Goal: Transaction & Acquisition: Purchase product/service

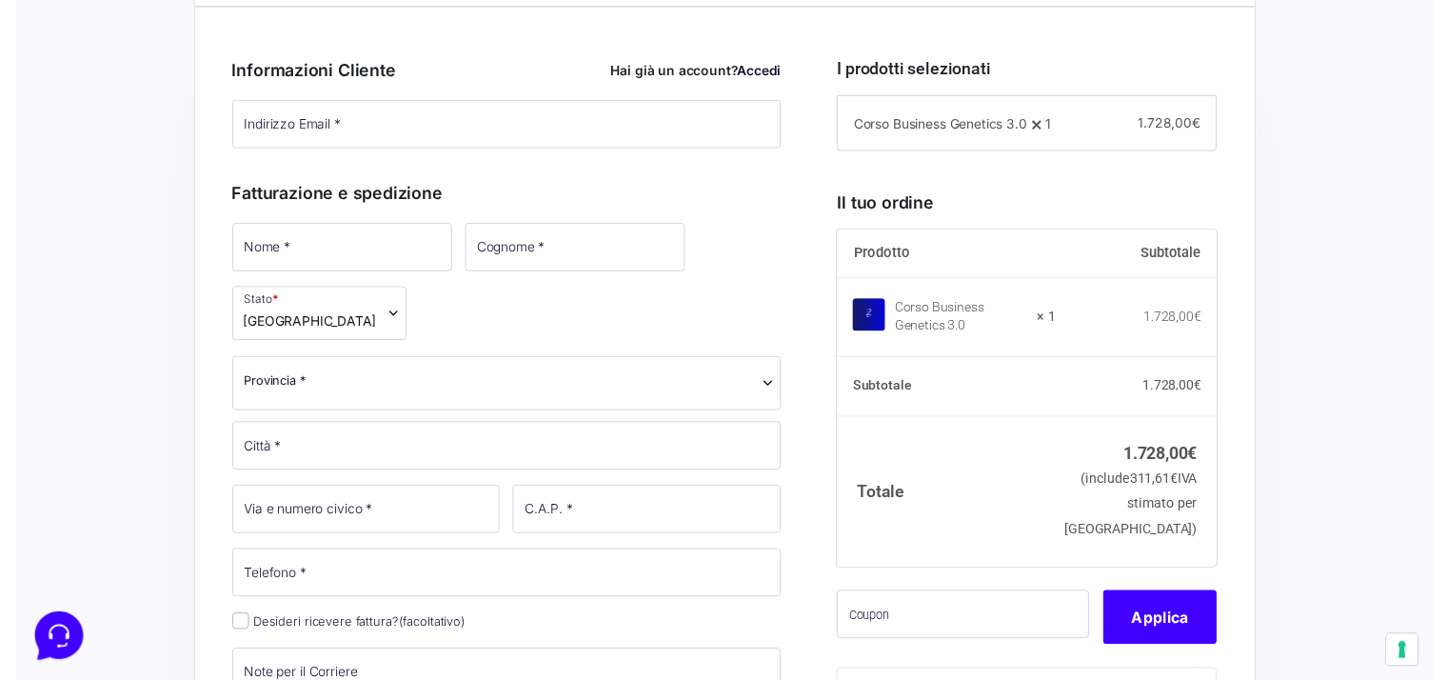
scroll to position [476, 0]
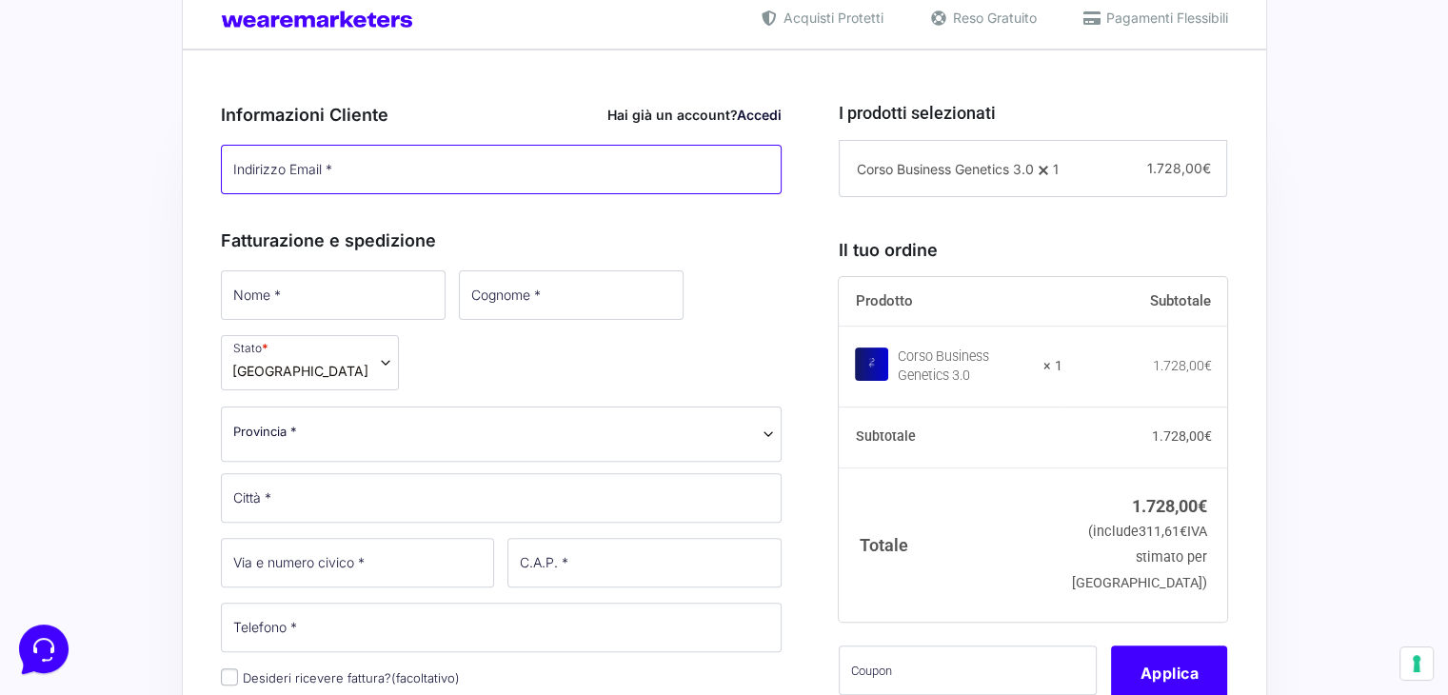
click at [333, 170] on input "Indirizzo Email *" at bounding box center [502, 170] width 562 height 50
click at [374, 169] on input "Indirizzo Email *" at bounding box center [502, 170] width 562 height 50
type input "[PERSON_NAME][EMAIL_ADDRESS][DOMAIN_NAME]"
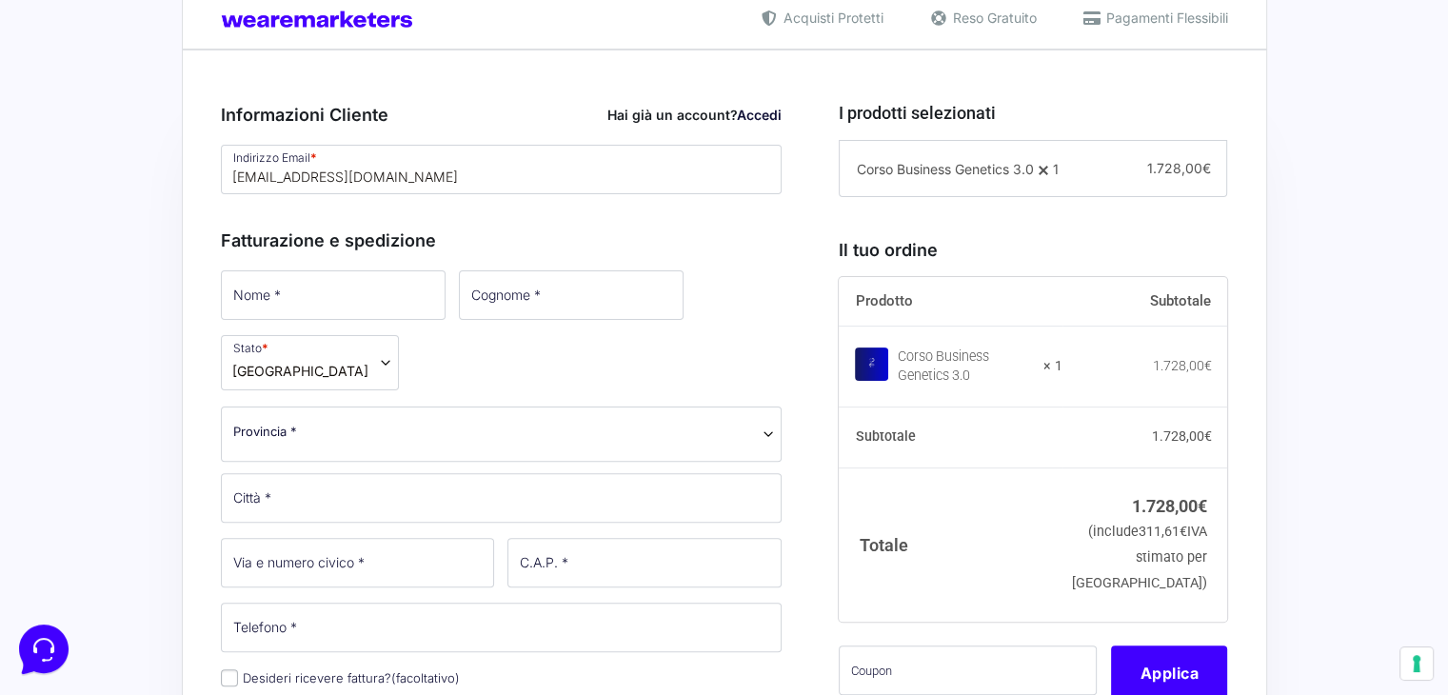
click at [320, 253] on h3 "Fatturazione e spedizione" at bounding box center [502, 241] width 562 height 26
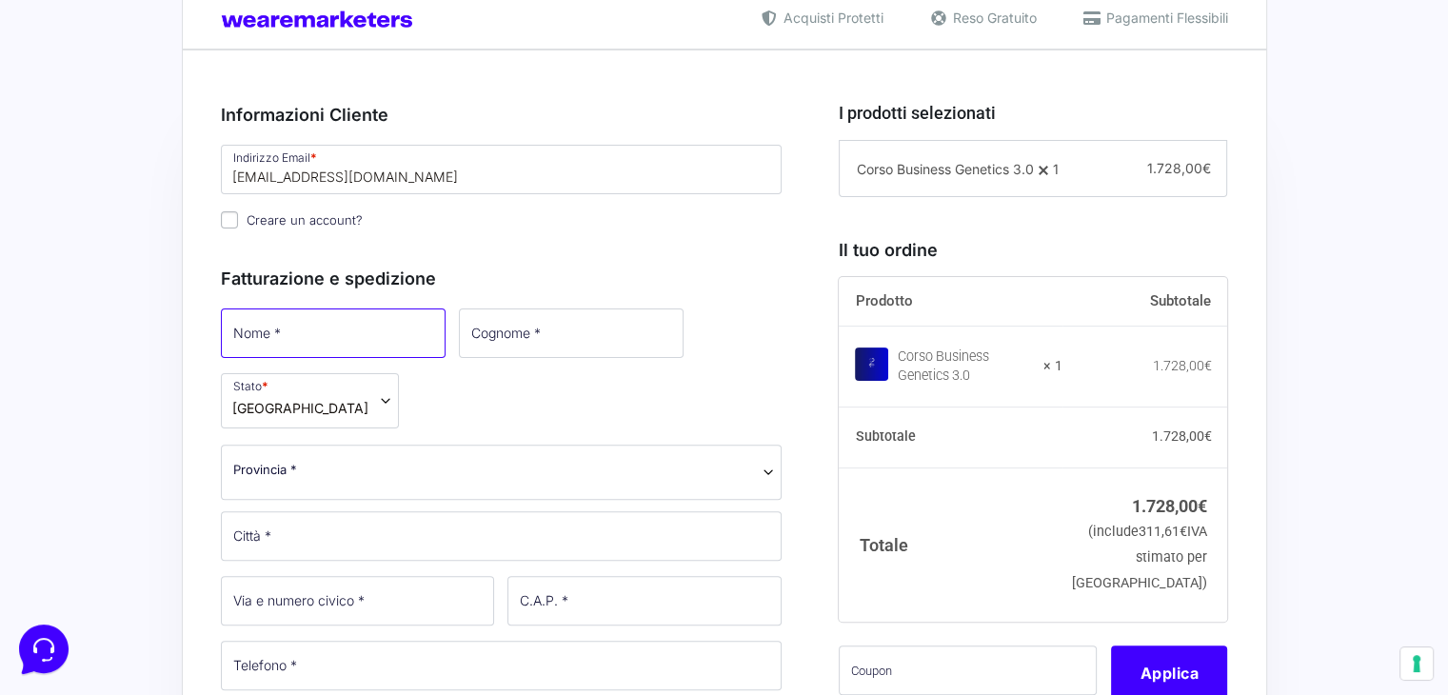
click at [301, 328] on input "Nome *" at bounding box center [333, 333] width 225 height 50
type input "[PERSON_NAME]"
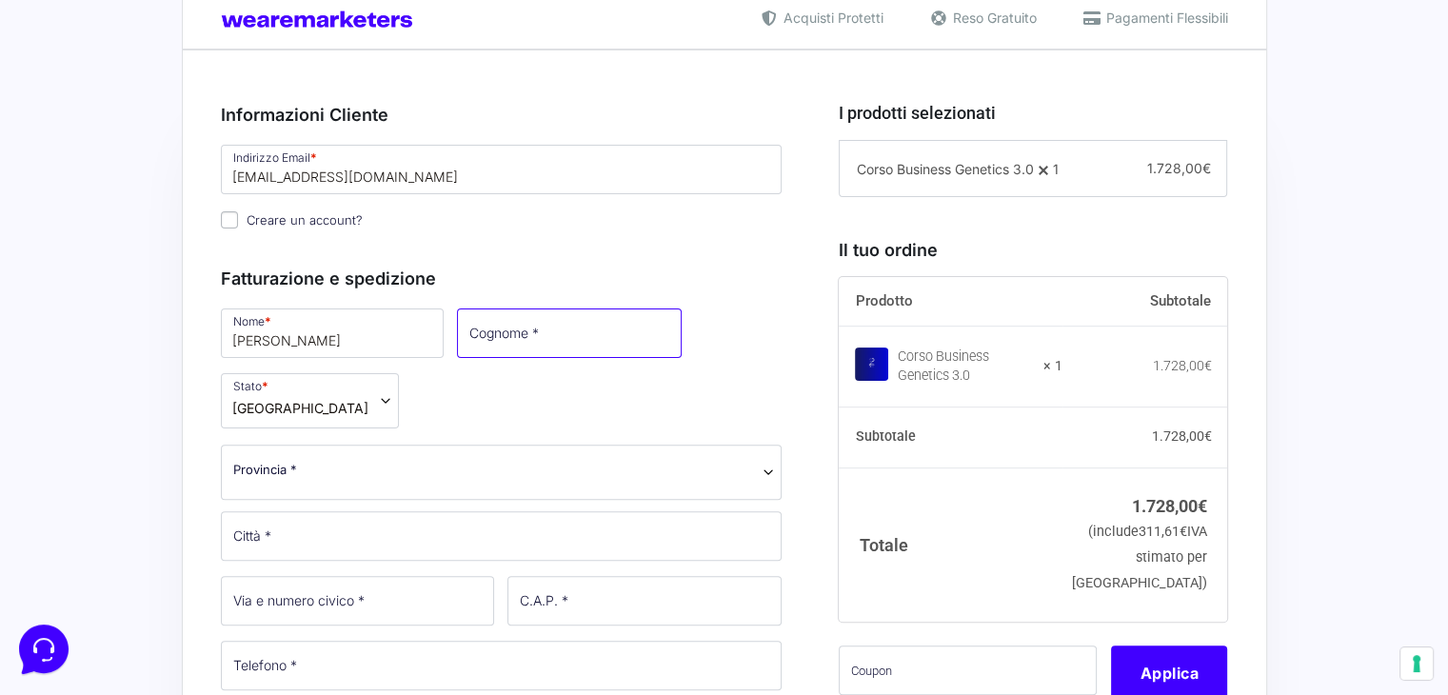
click at [478, 337] on input "Cognome *" at bounding box center [569, 333] width 225 height 50
type input "Perchinella"
click at [765, 469] on b "Provincia" at bounding box center [768, 472] width 15 height 15
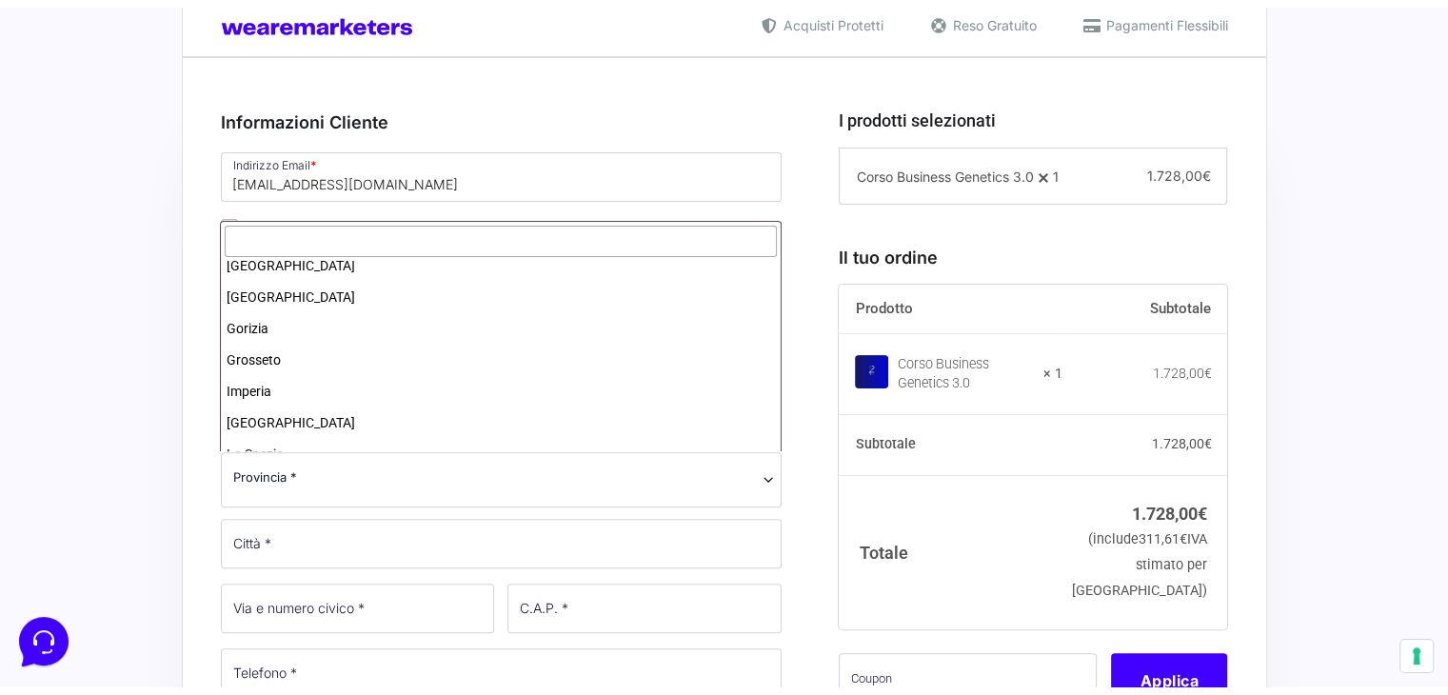
scroll to position [1142, 0]
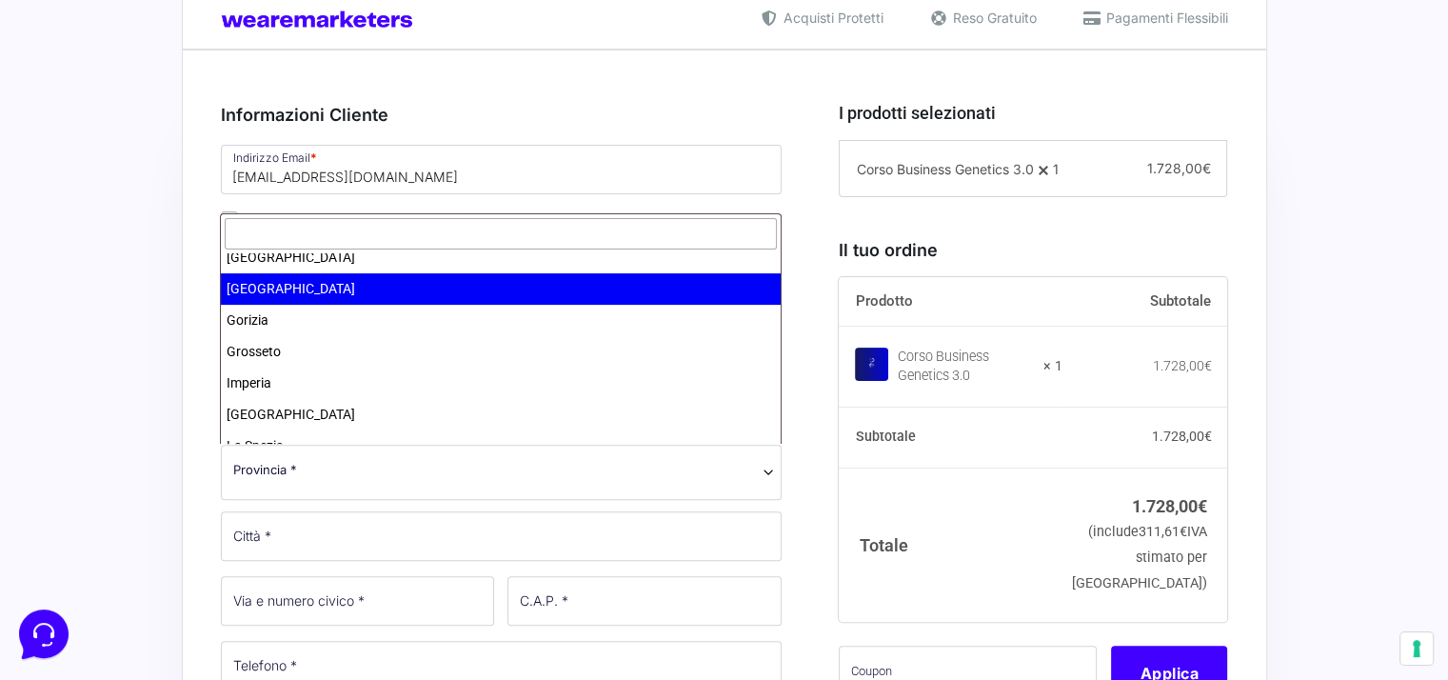
select select "GE"
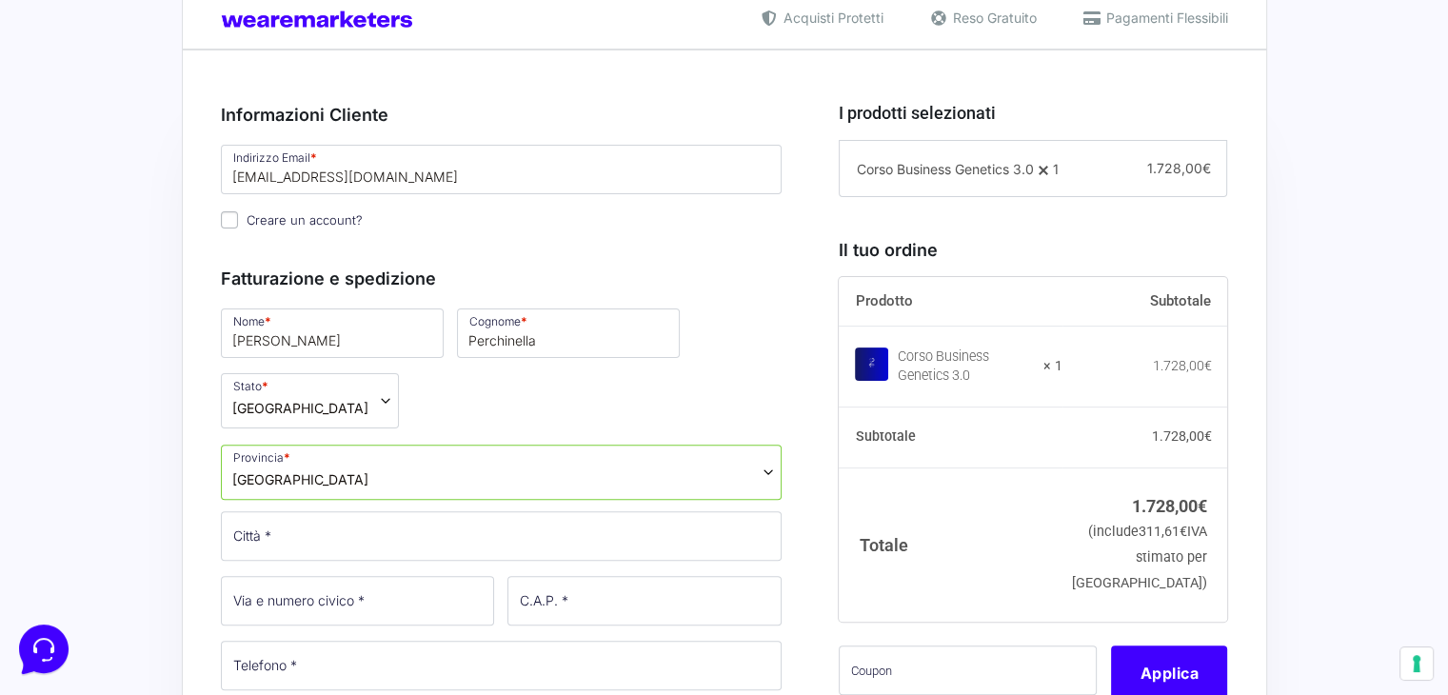
scroll to position [571, 0]
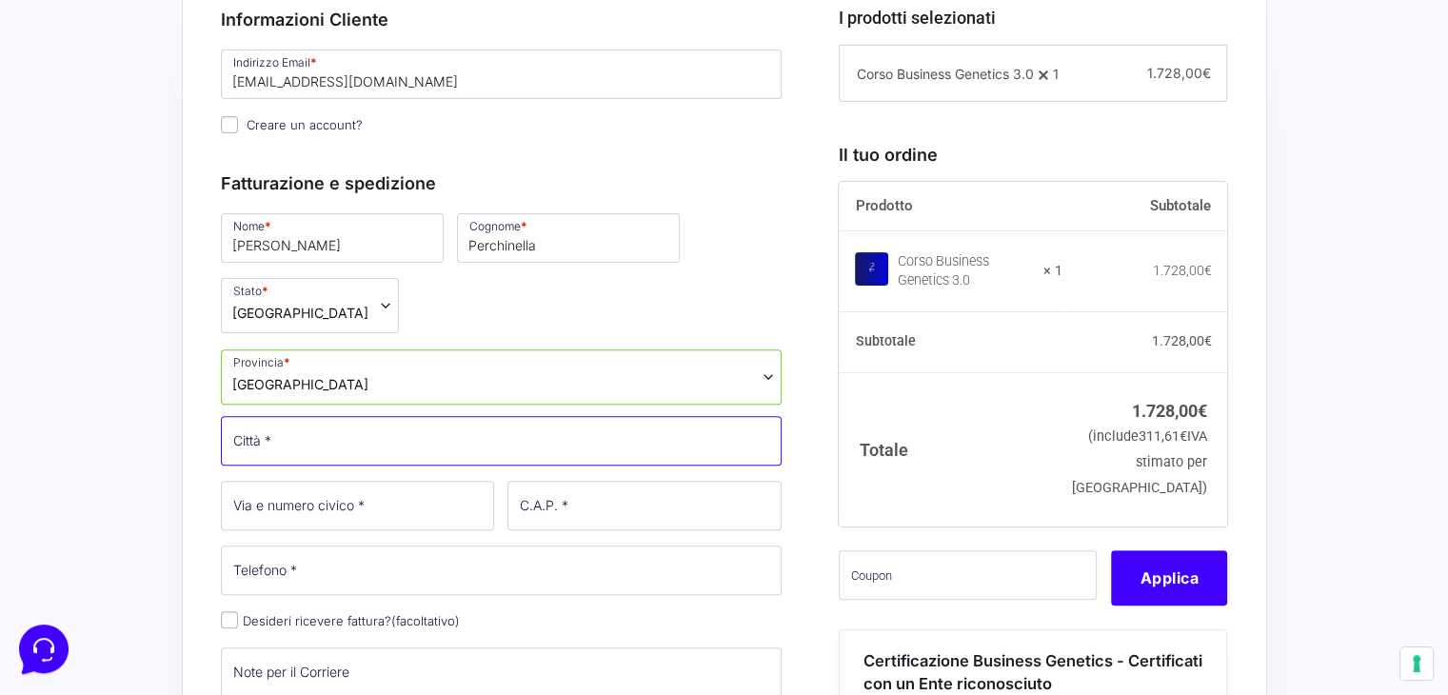
click at [301, 438] on input "Città *" at bounding box center [502, 441] width 562 height 50
type input "Sestri Levante"
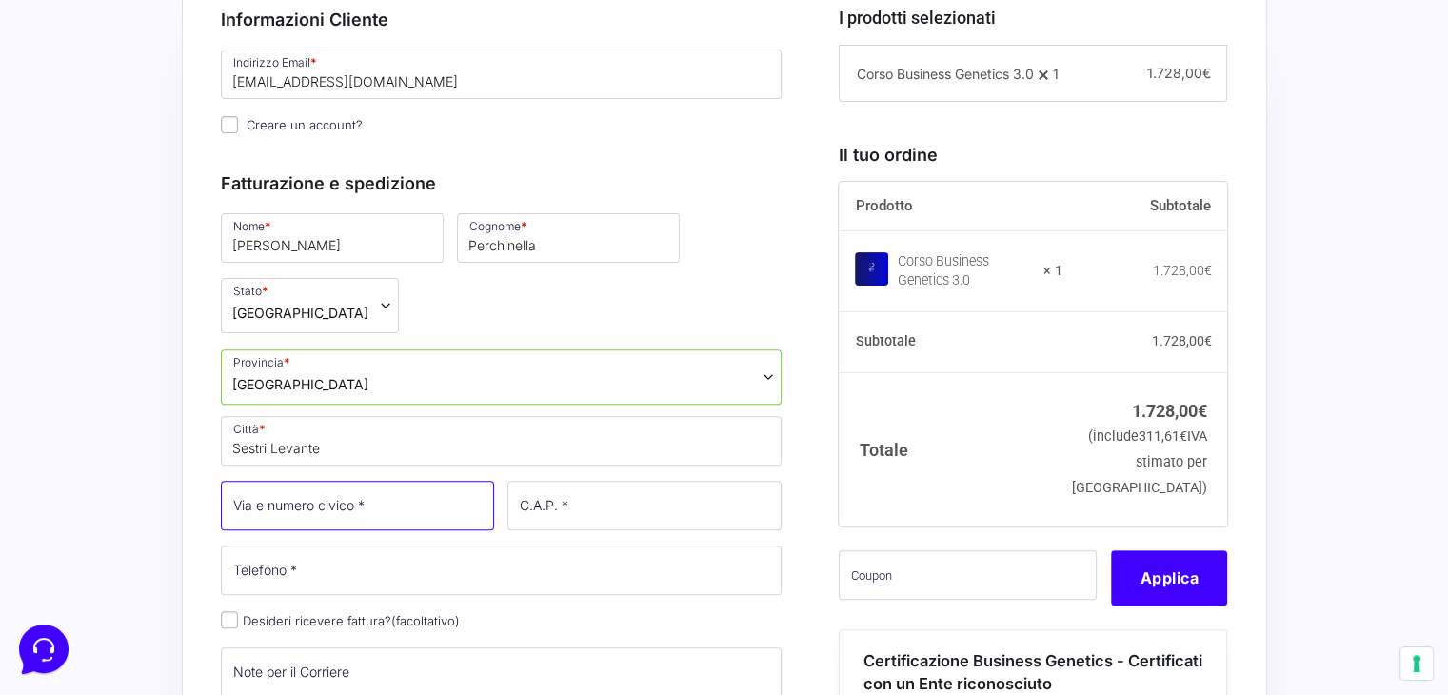
click at [370, 506] on input "Via e numero civico *" at bounding box center [358, 506] width 274 height 50
type input "via Latiro 21"
click at [546, 503] on input "C.A.P. *" at bounding box center [644, 506] width 274 height 50
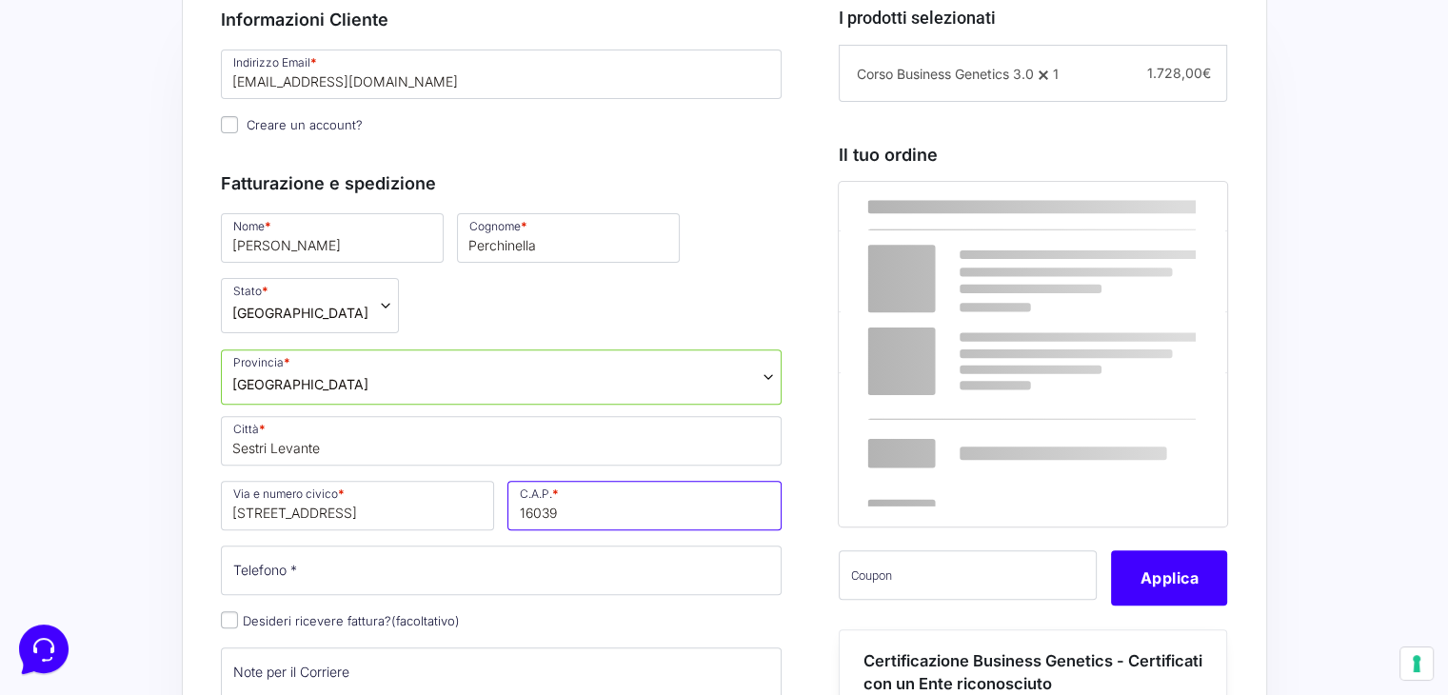
type input "16039"
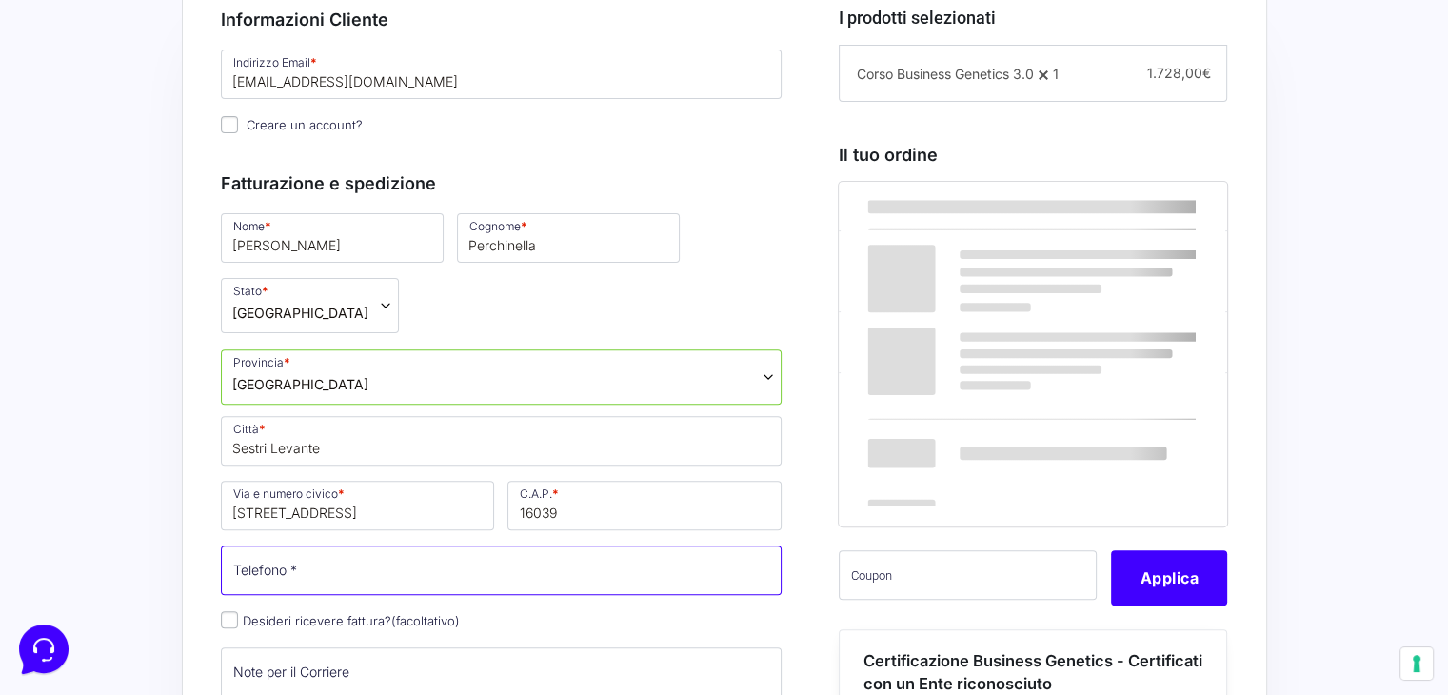
click at [314, 566] on input "Telefono *" at bounding box center [502, 570] width 562 height 50
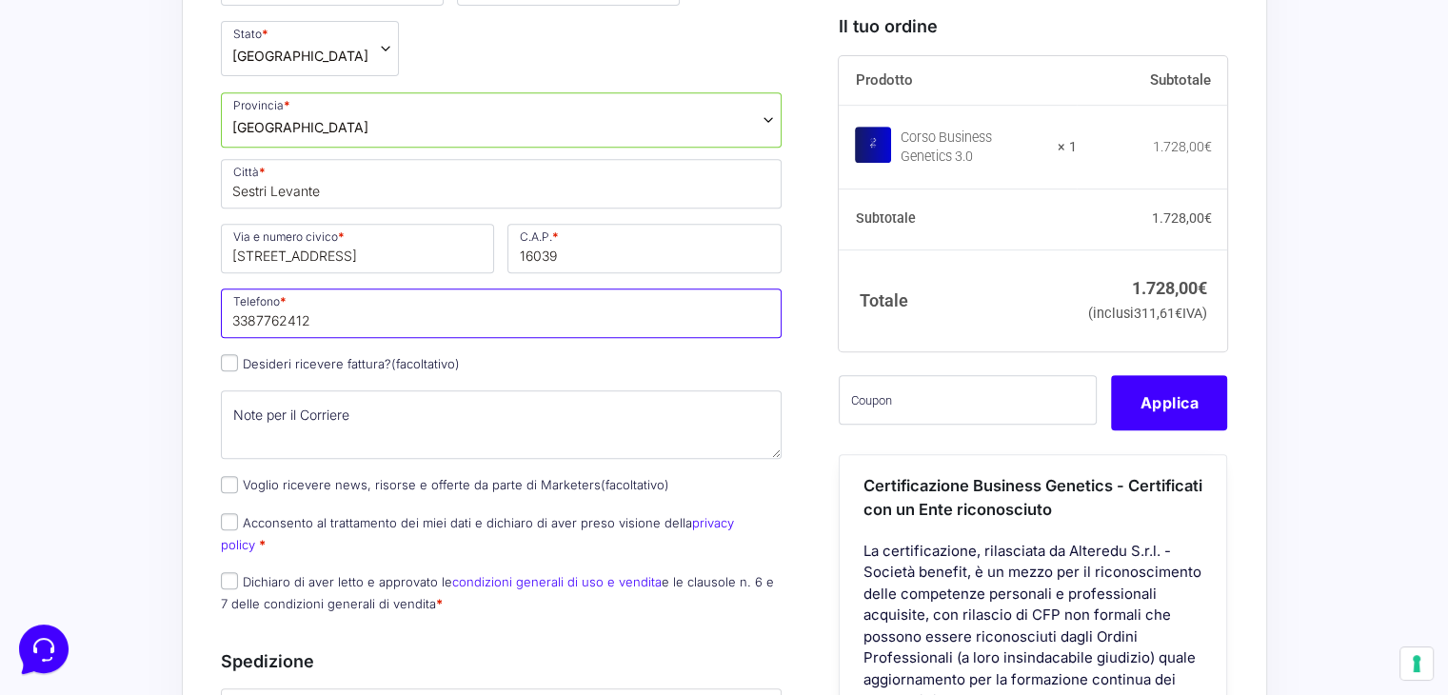
scroll to position [857, 0]
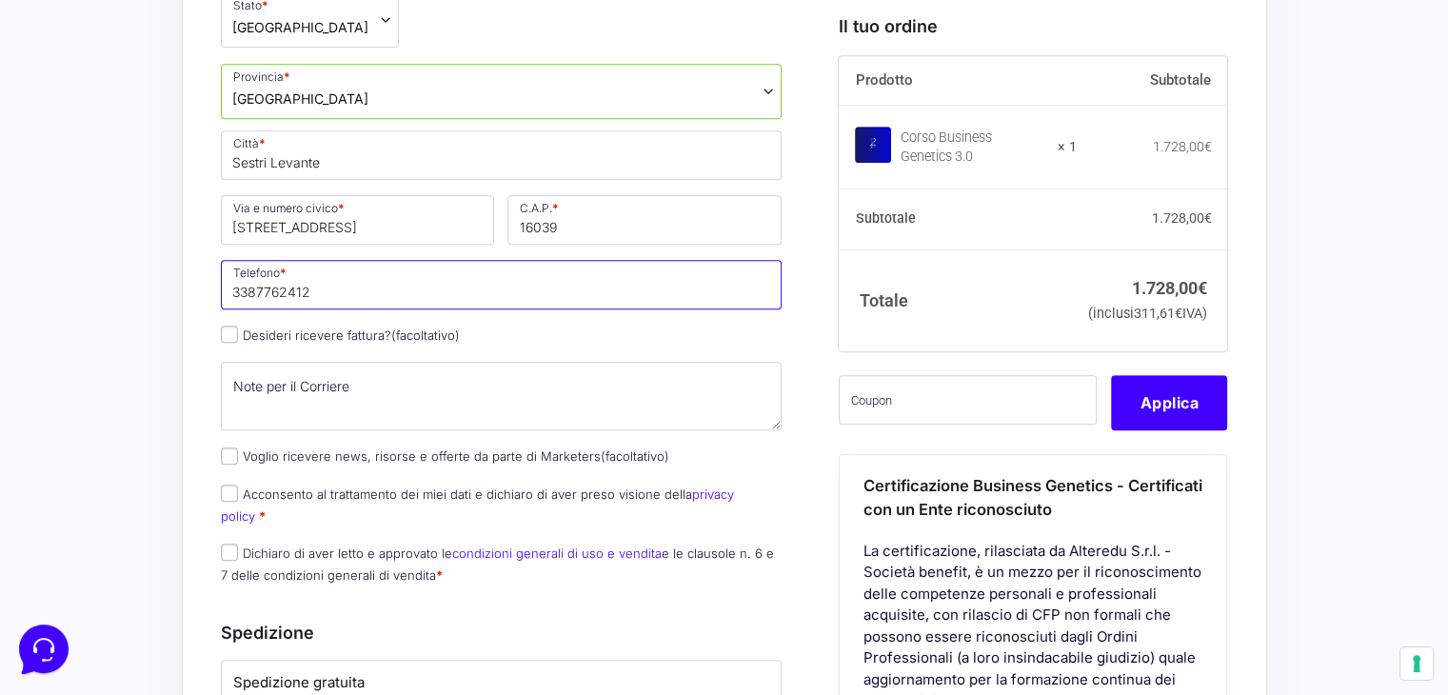
type input "3387762412"
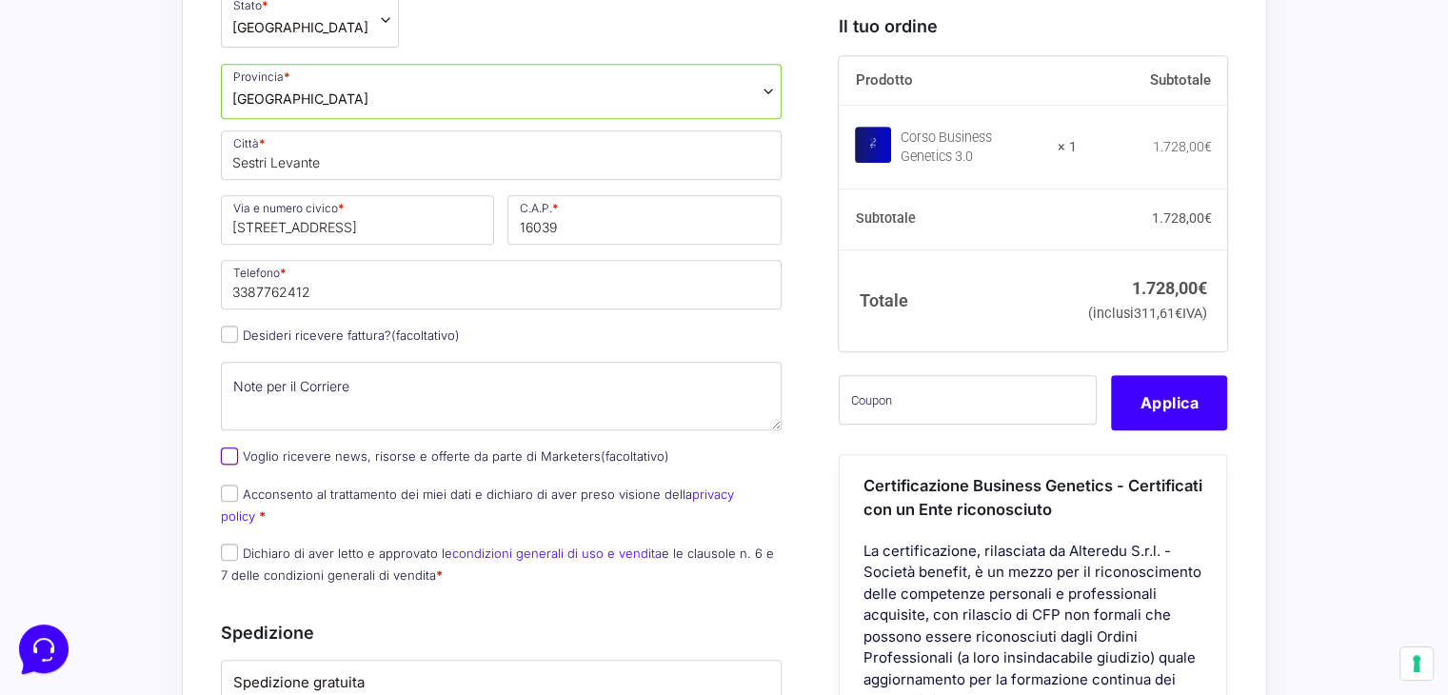
click at [228, 447] on input "Voglio ricevere news, risorse e offerte da parte di Marketers (facoltativo)" at bounding box center [229, 455] width 17 height 17
checkbox input "true"
click at [232, 488] on input "Acconsento al trattamento dei miei dati e dichiaro di aver preso visione della …" at bounding box center [229, 493] width 17 height 17
checkbox input "true"
click at [222, 544] on input "Dichiaro di aver letto e approvato le condizioni generali di uso e vendita e le…" at bounding box center [229, 552] width 17 height 17
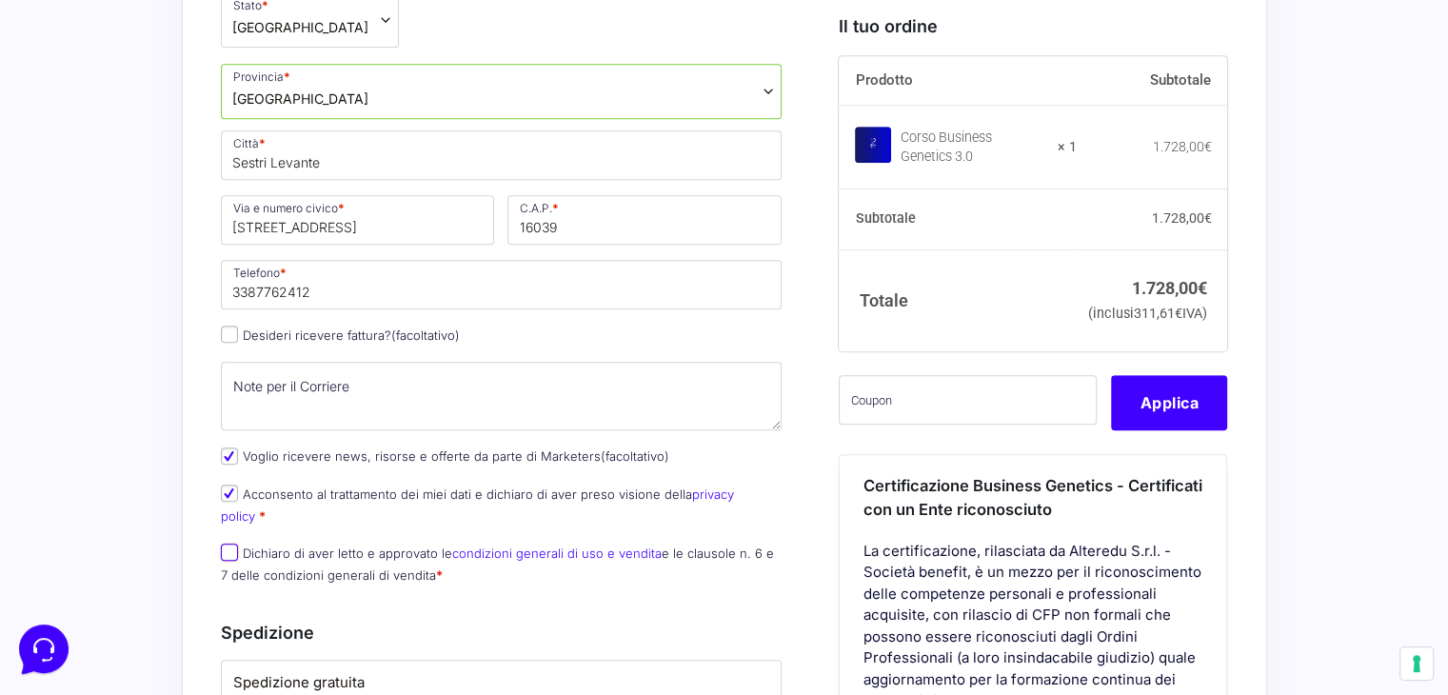
checkbox input "true"
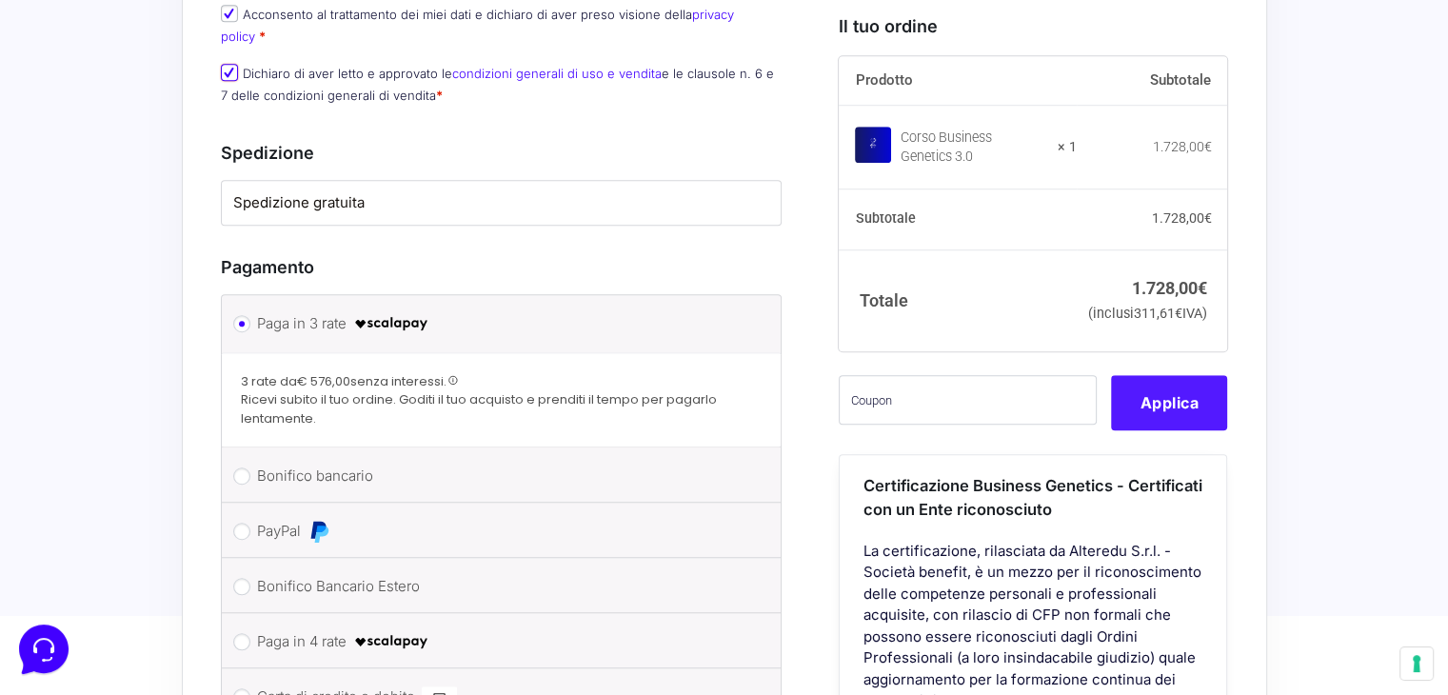
scroll to position [1308, 0]
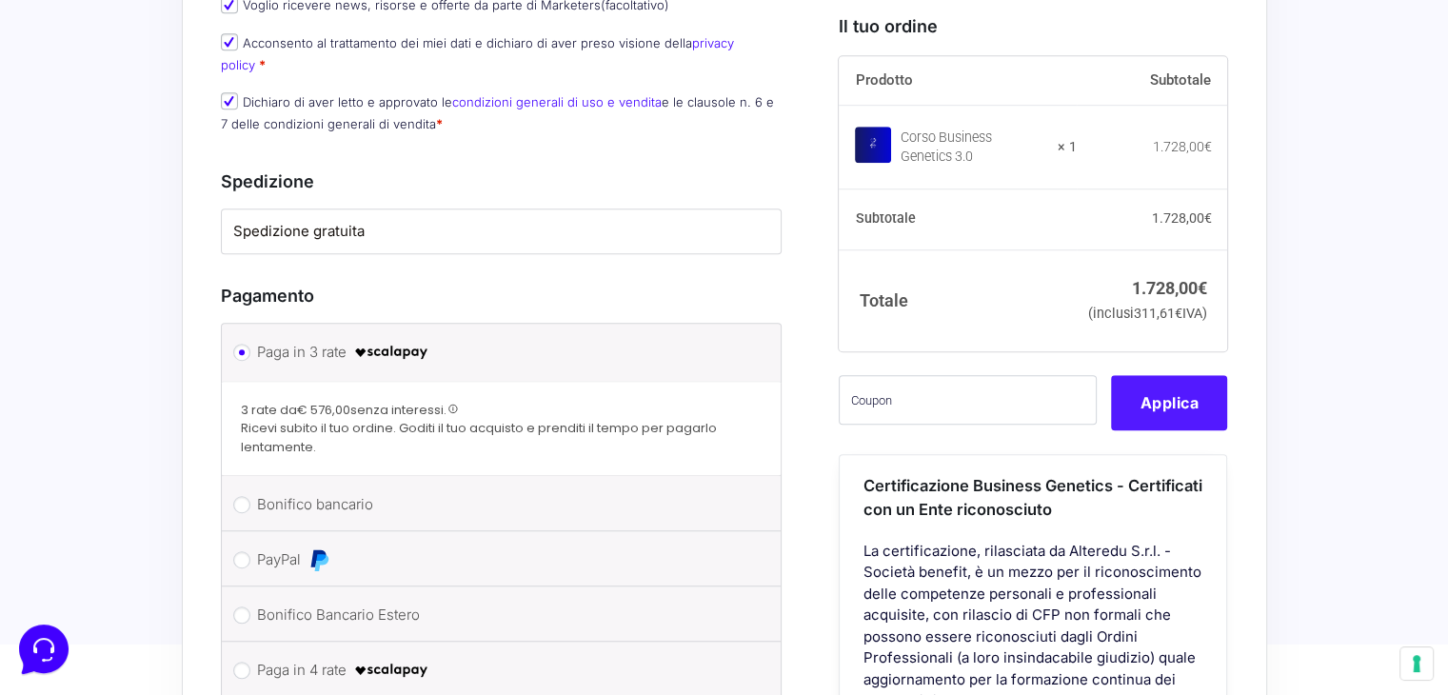
click at [1161, 429] on button "Applica" at bounding box center [1169, 403] width 116 height 55
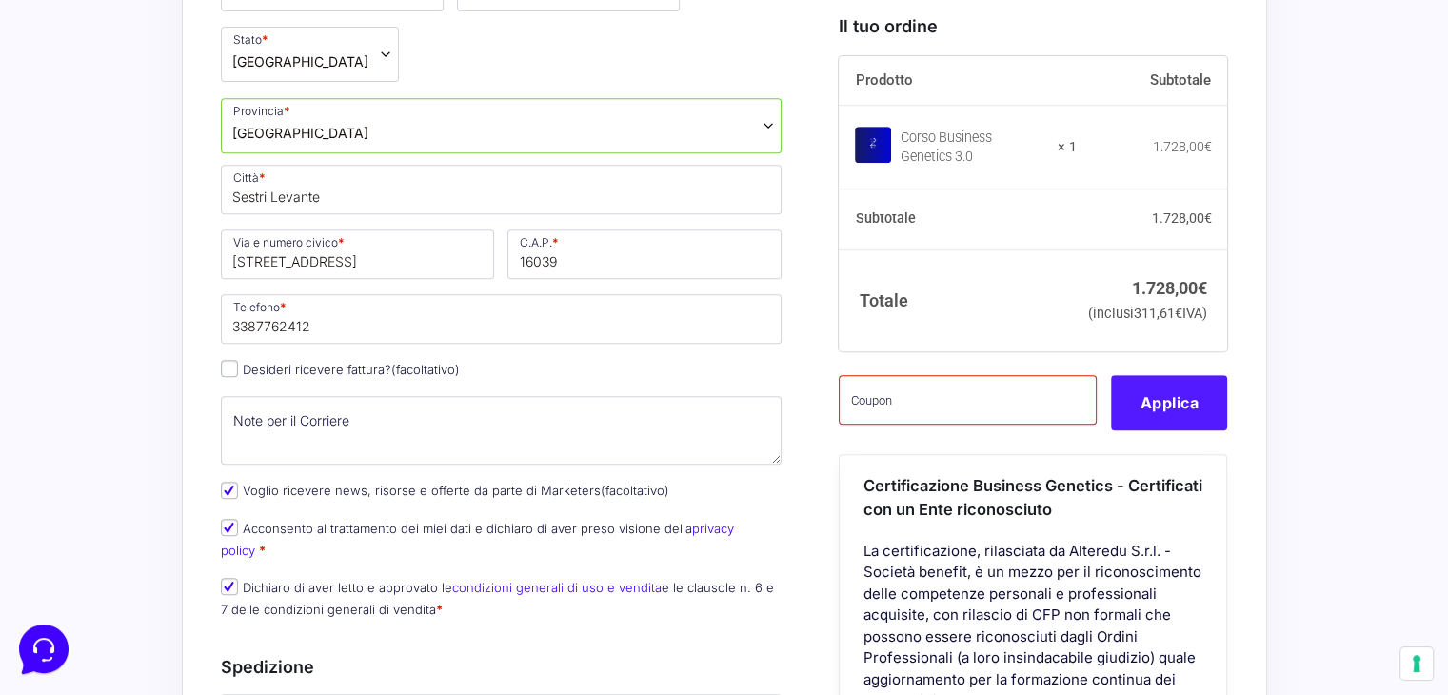
scroll to position [832, 0]
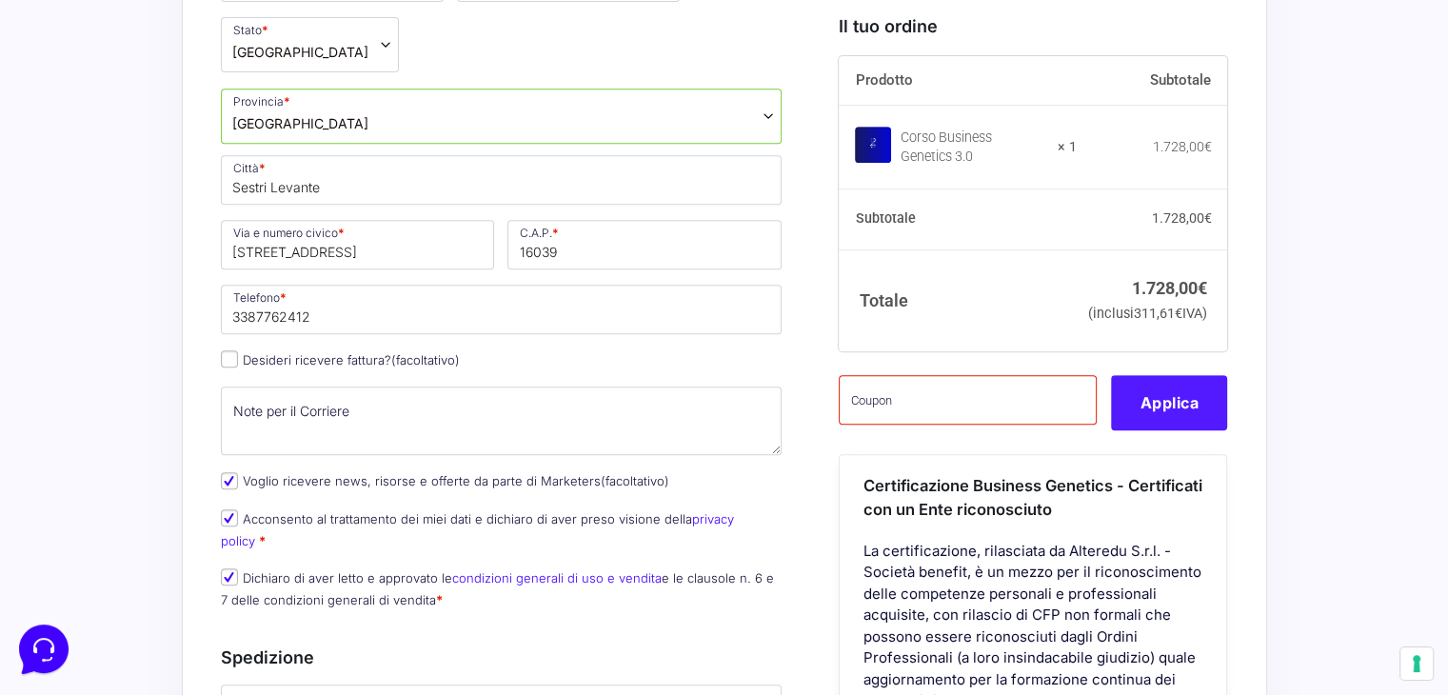
click at [1192, 428] on button "Applica" at bounding box center [1169, 403] width 116 height 55
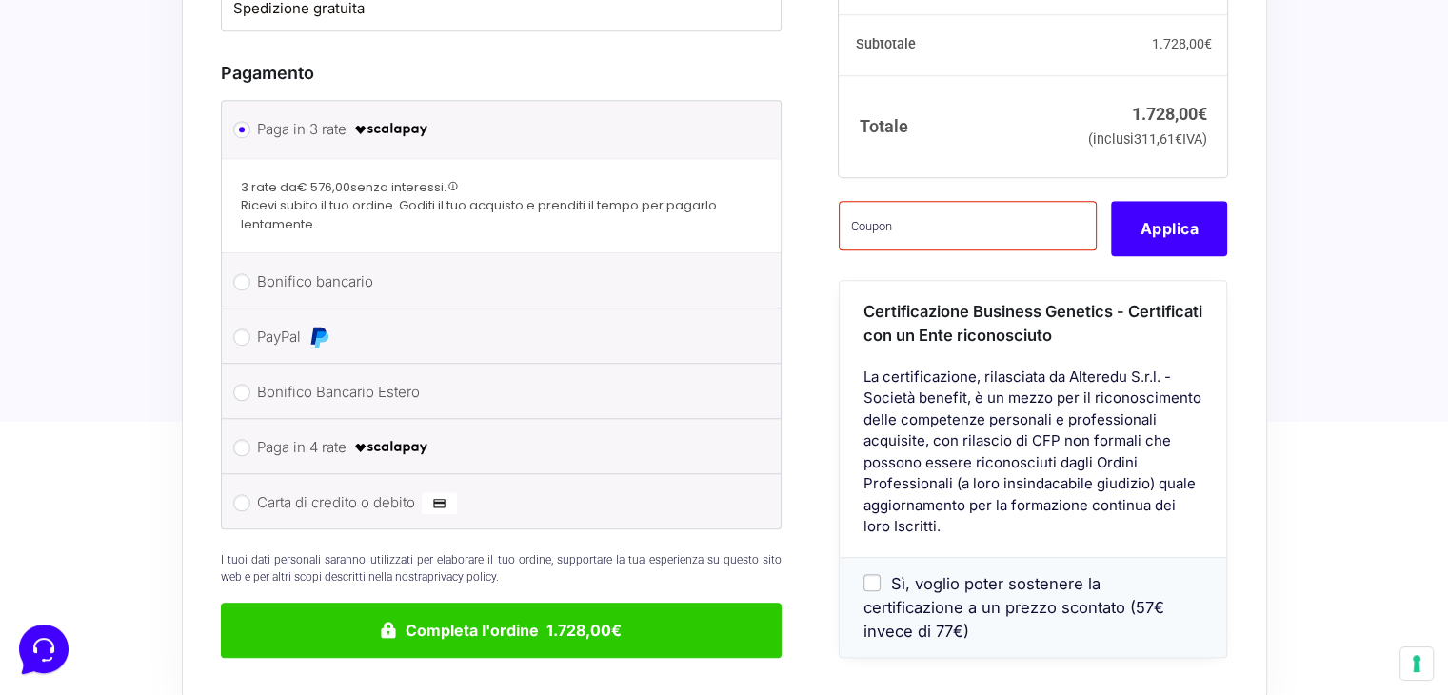
scroll to position [1498, 0]
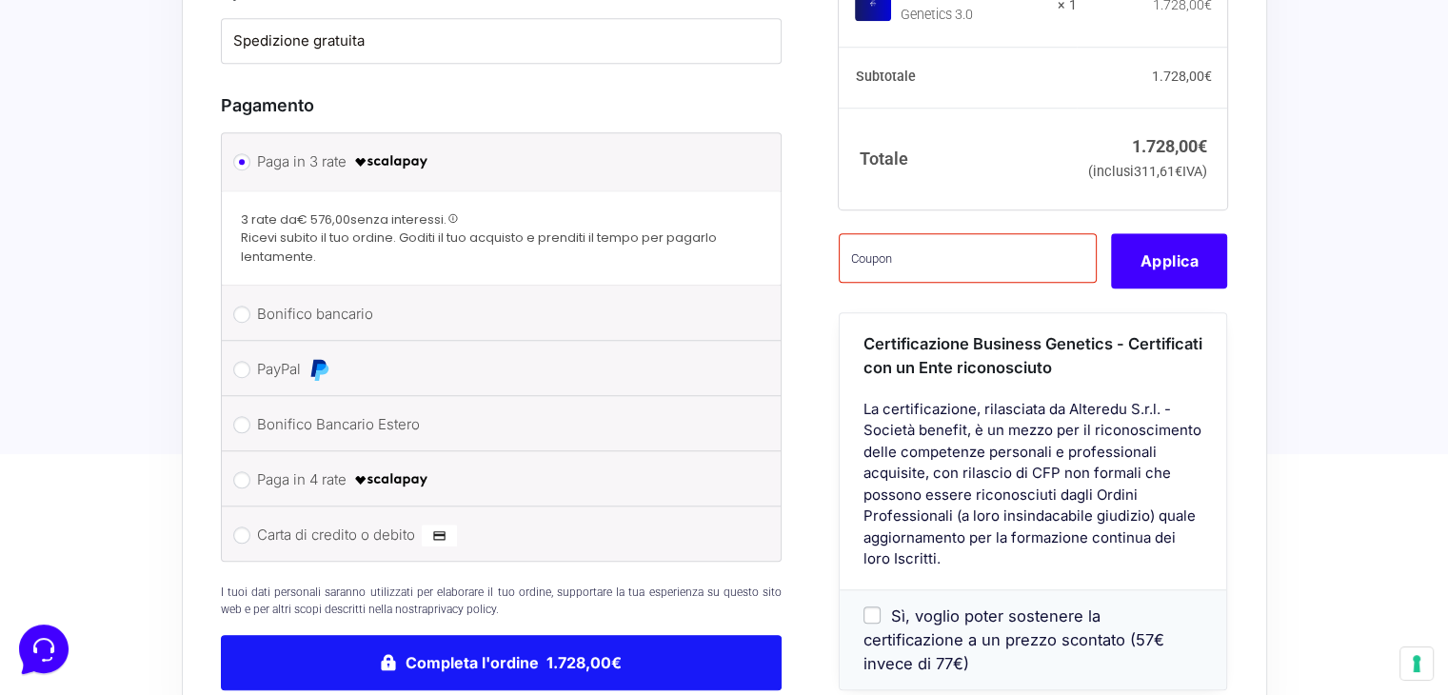
click at [584, 635] on button "Completa l'ordine 1.728,00€" at bounding box center [502, 662] width 562 height 55
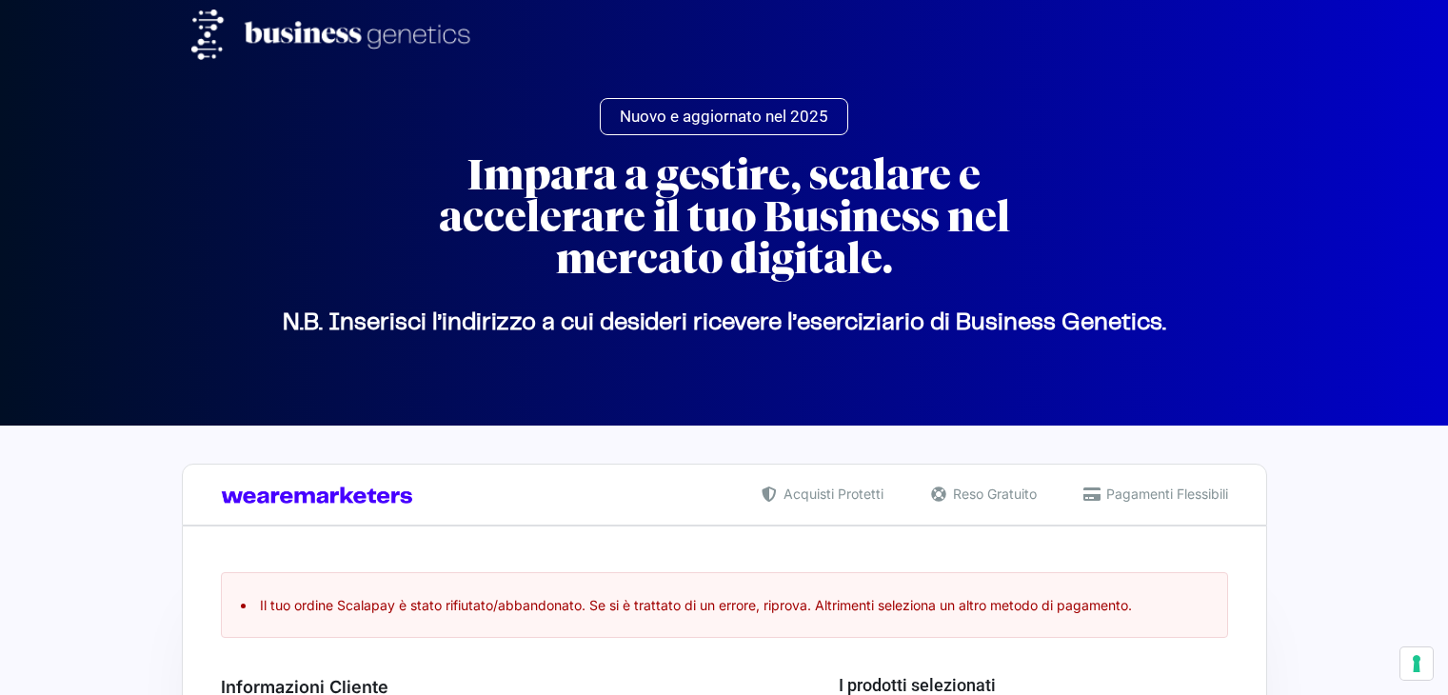
select select "GE"
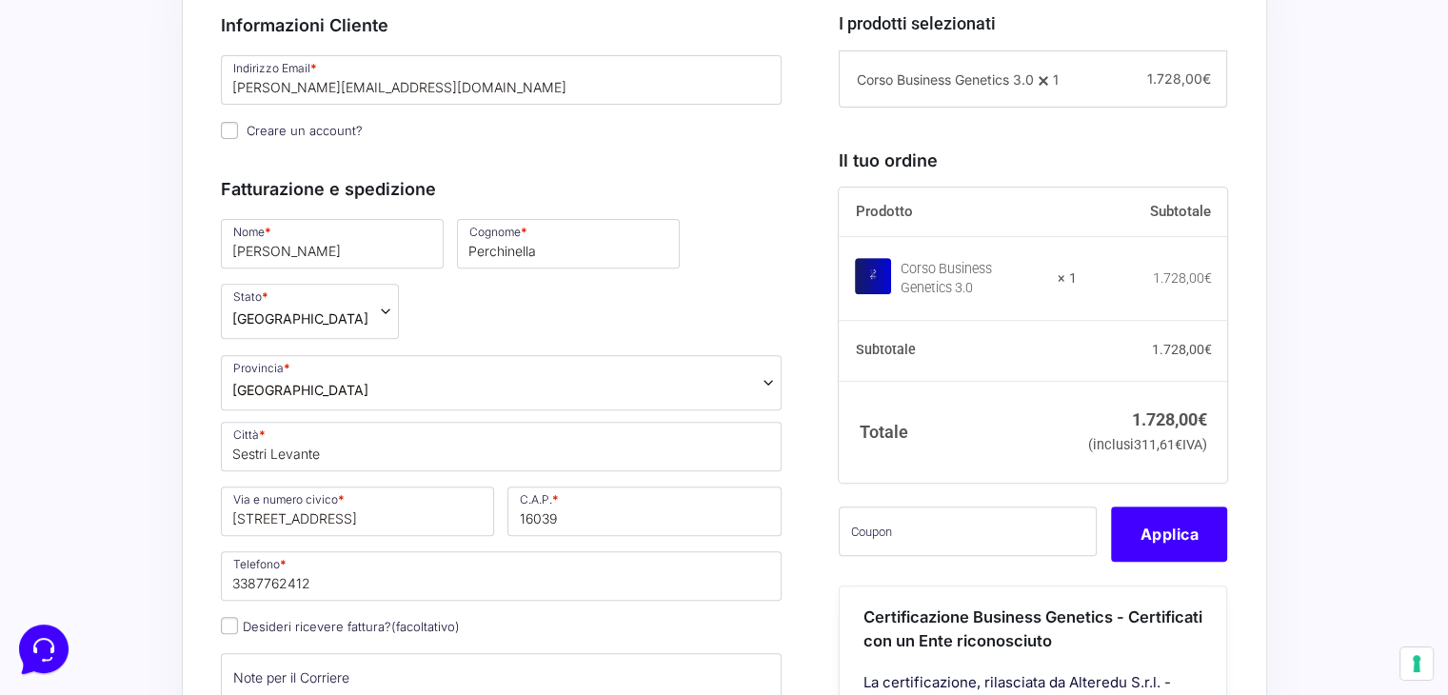
scroll to position [666, 0]
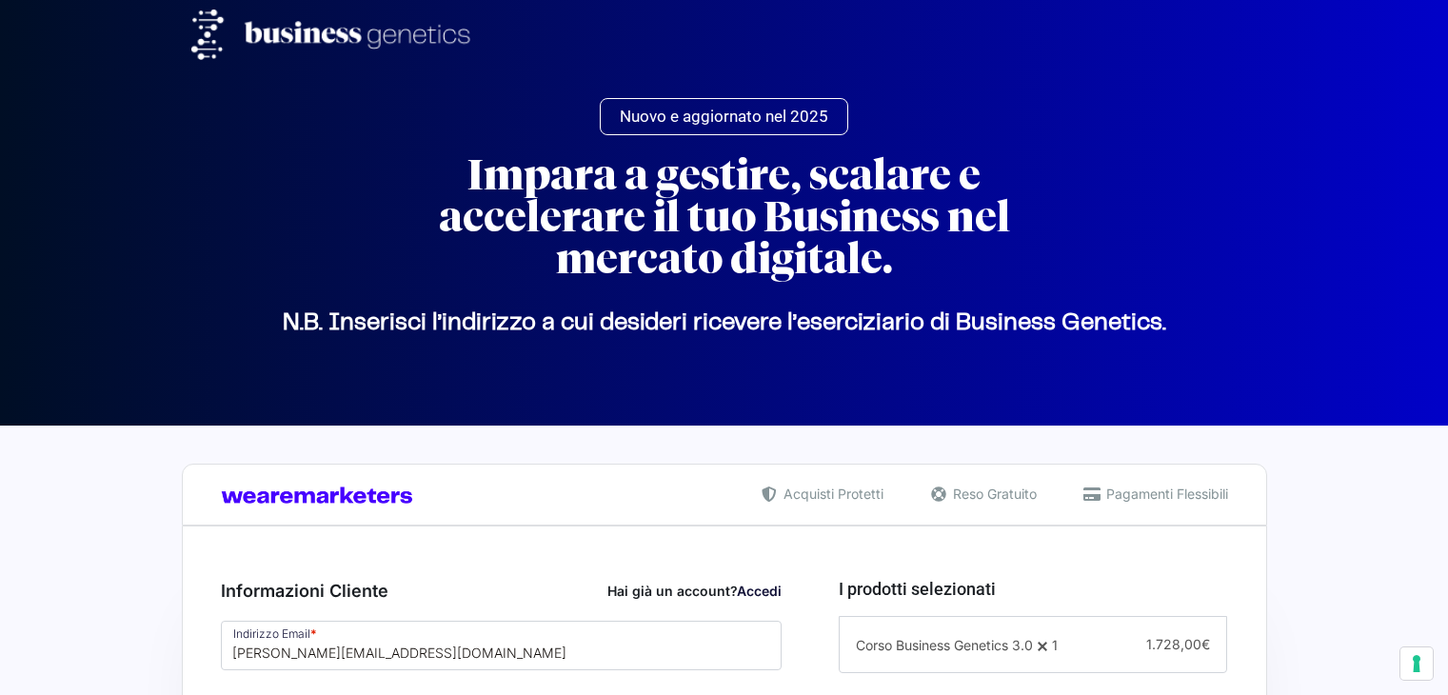
select select "GE"
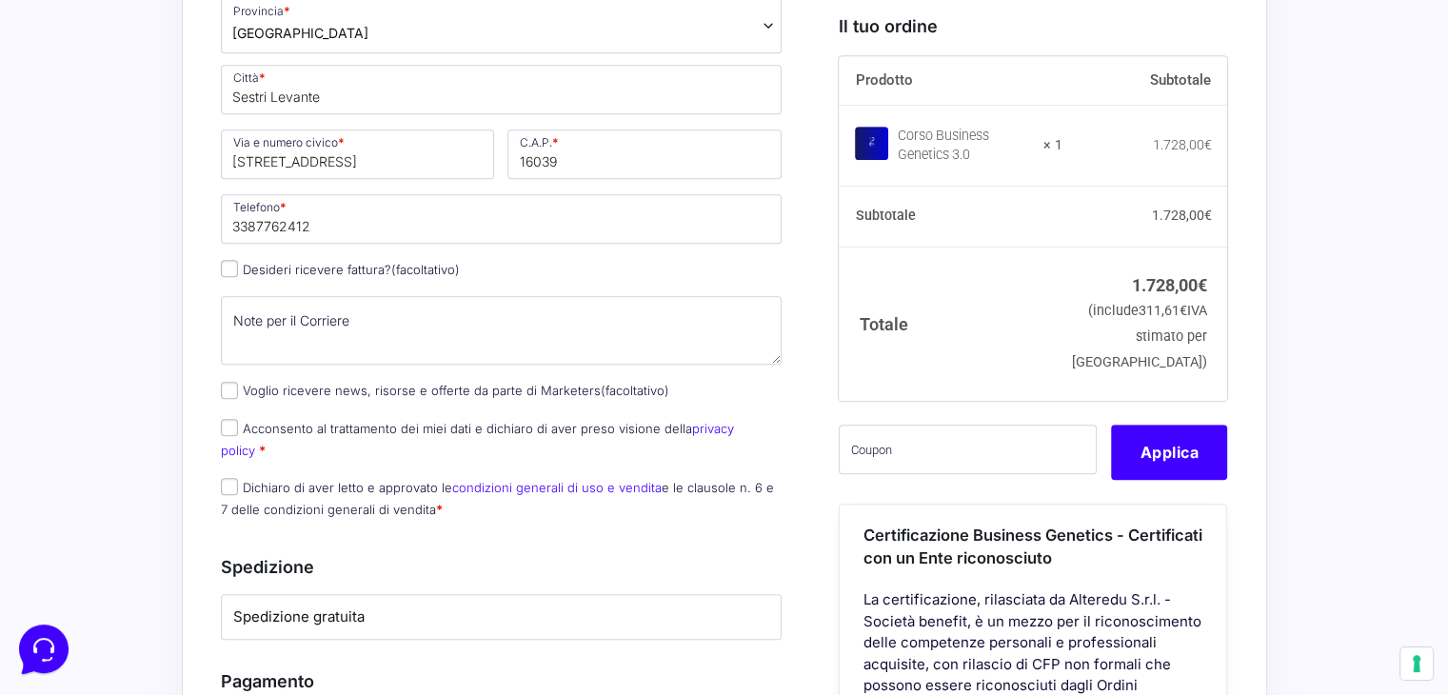
scroll to position [952, 0]
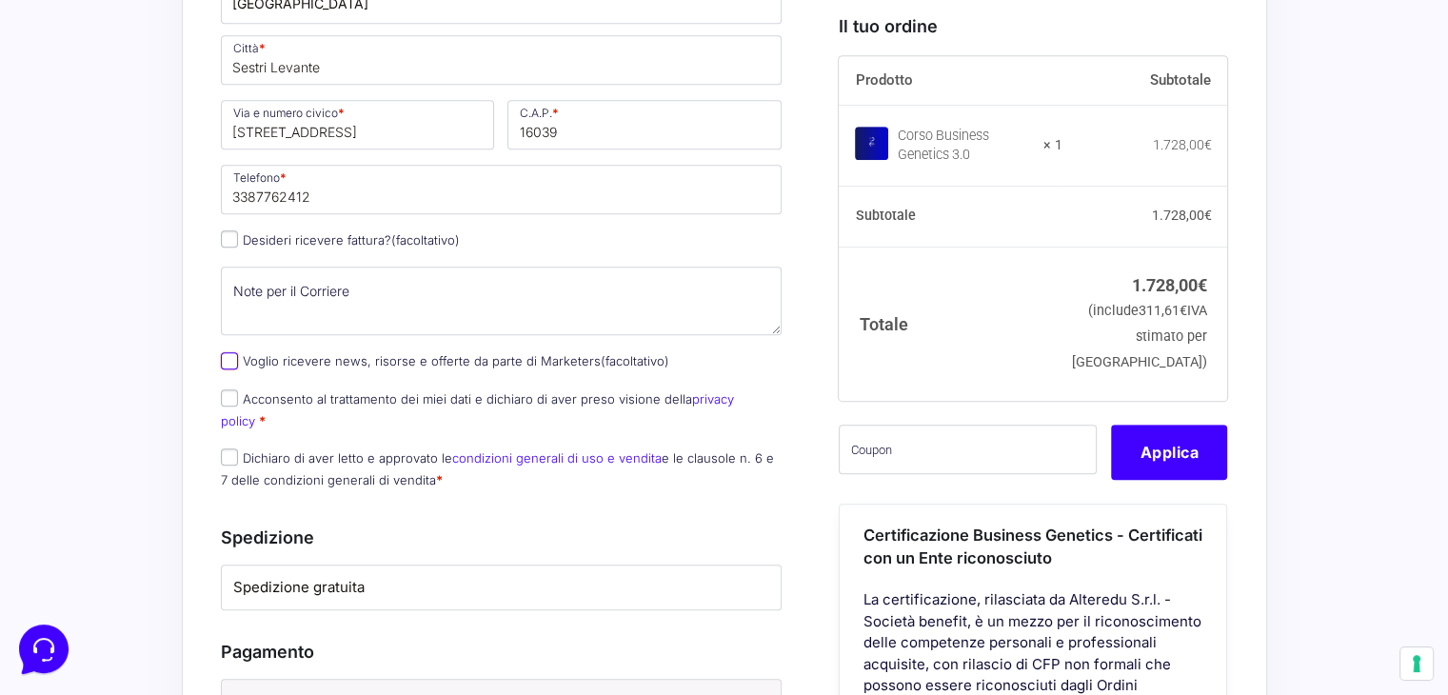
click at [231, 354] on input "Voglio ricevere news, risorse e offerte da parte di Marketers (facoltativo)" at bounding box center [229, 360] width 17 height 17
checkbox input "true"
click at [229, 390] on input "Acconsento al trattamento dei miei dati e dichiaro di aver preso visione della …" at bounding box center [229, 397] width 17 height 17
checkbox input "true"
click at [227, 448] on input "Dichiaro di aver letto e approvato le condizioni generali di uso e vendita e le…" at bounding box center [229, 456] width 17 height 17
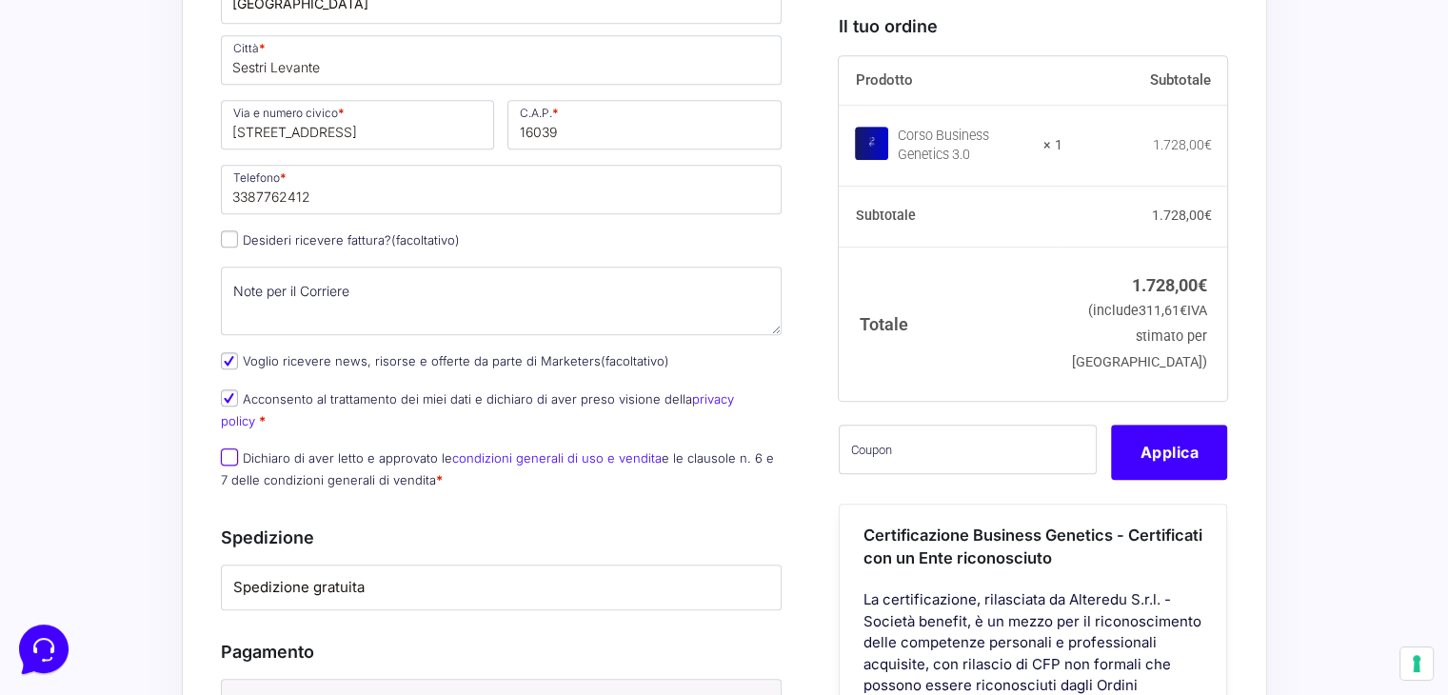
checkbox input "true"
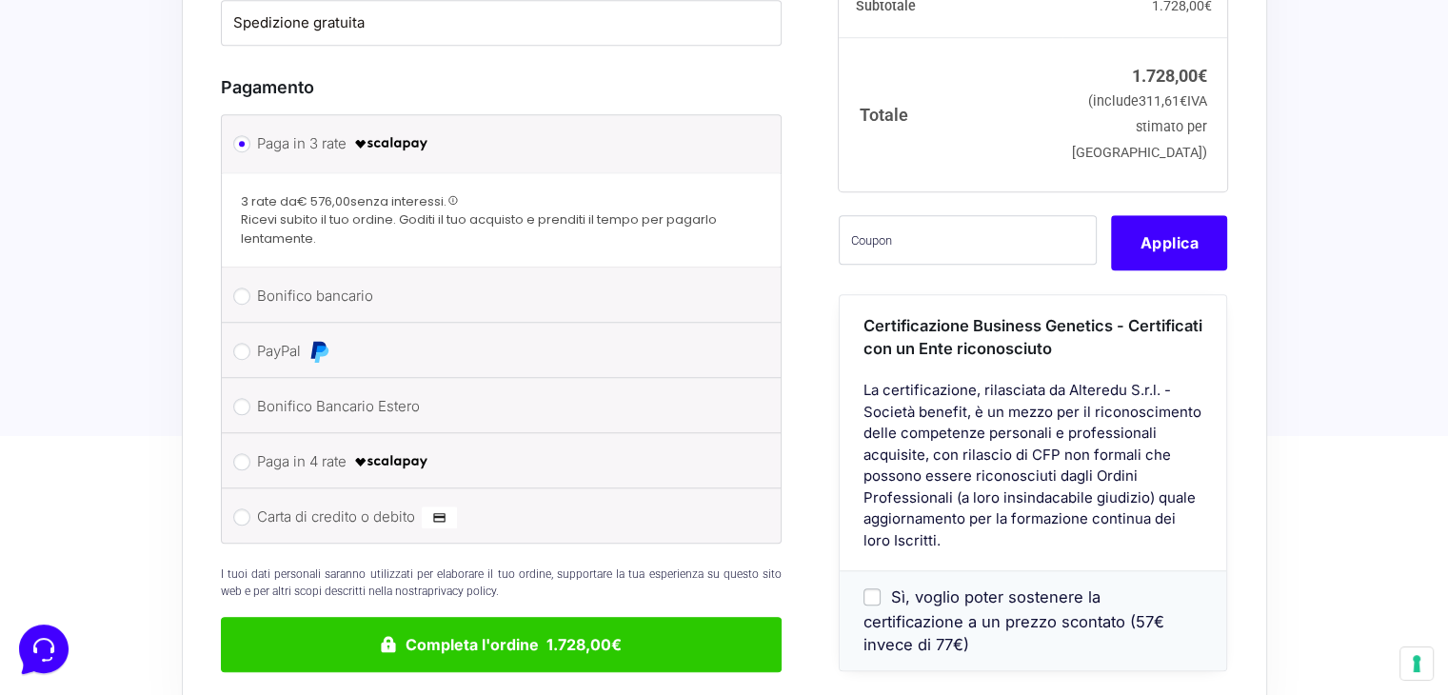
scroll to position [1523, 0]
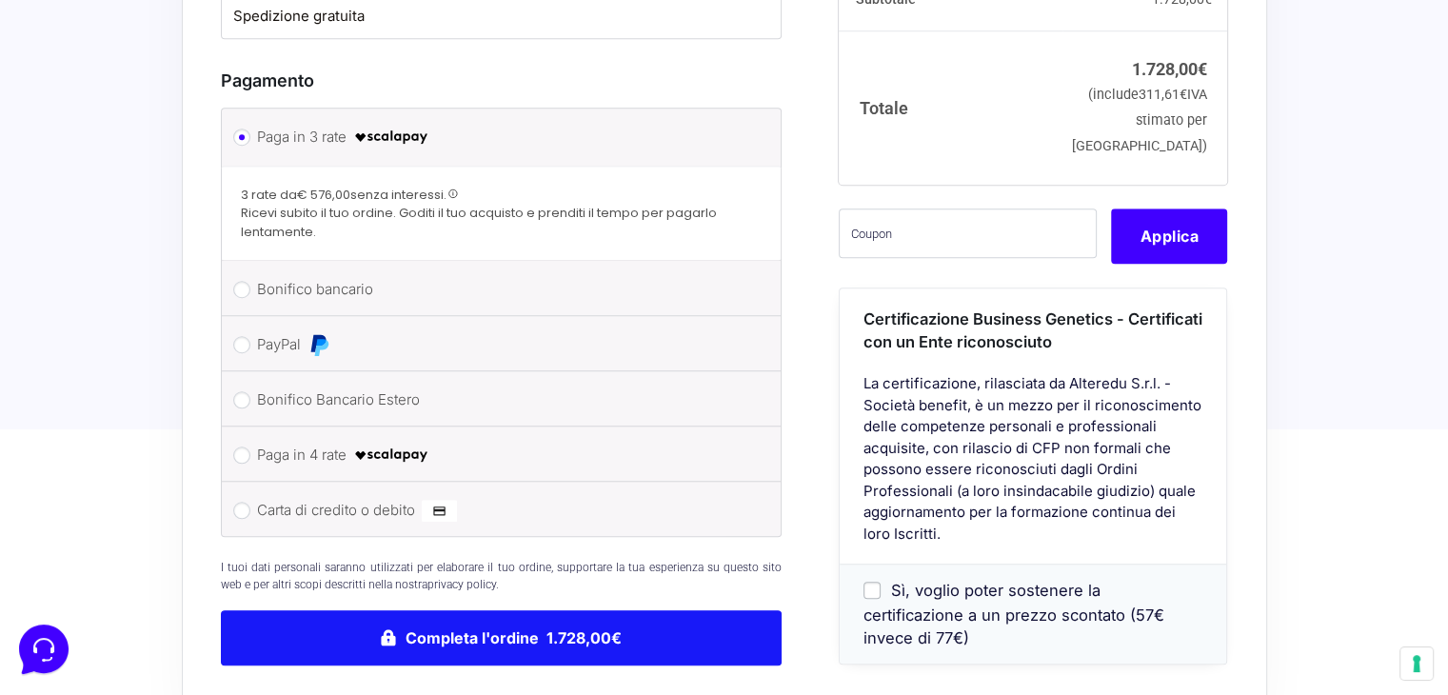
click at [577, 618] on button "Completa l'ordine 1.728,00€" at bounding box center [502, 637] width 562 height 55
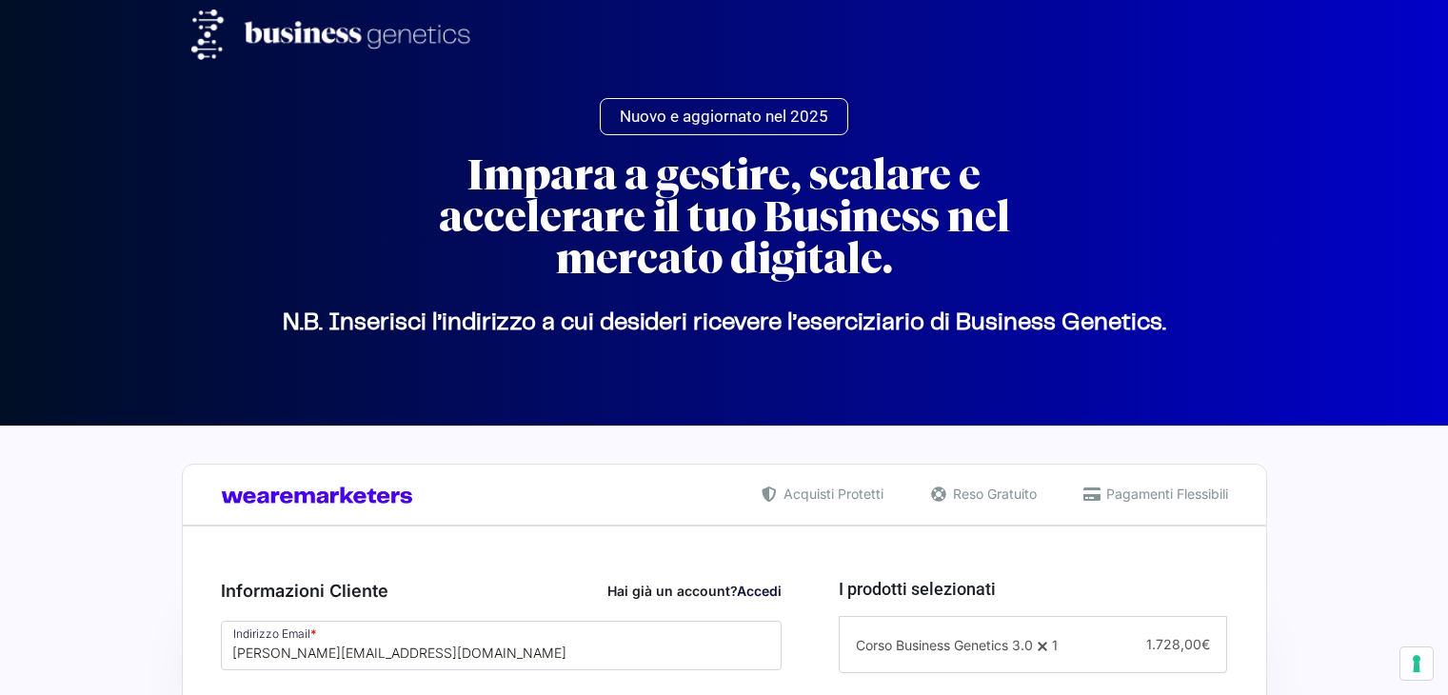
select select "GE"
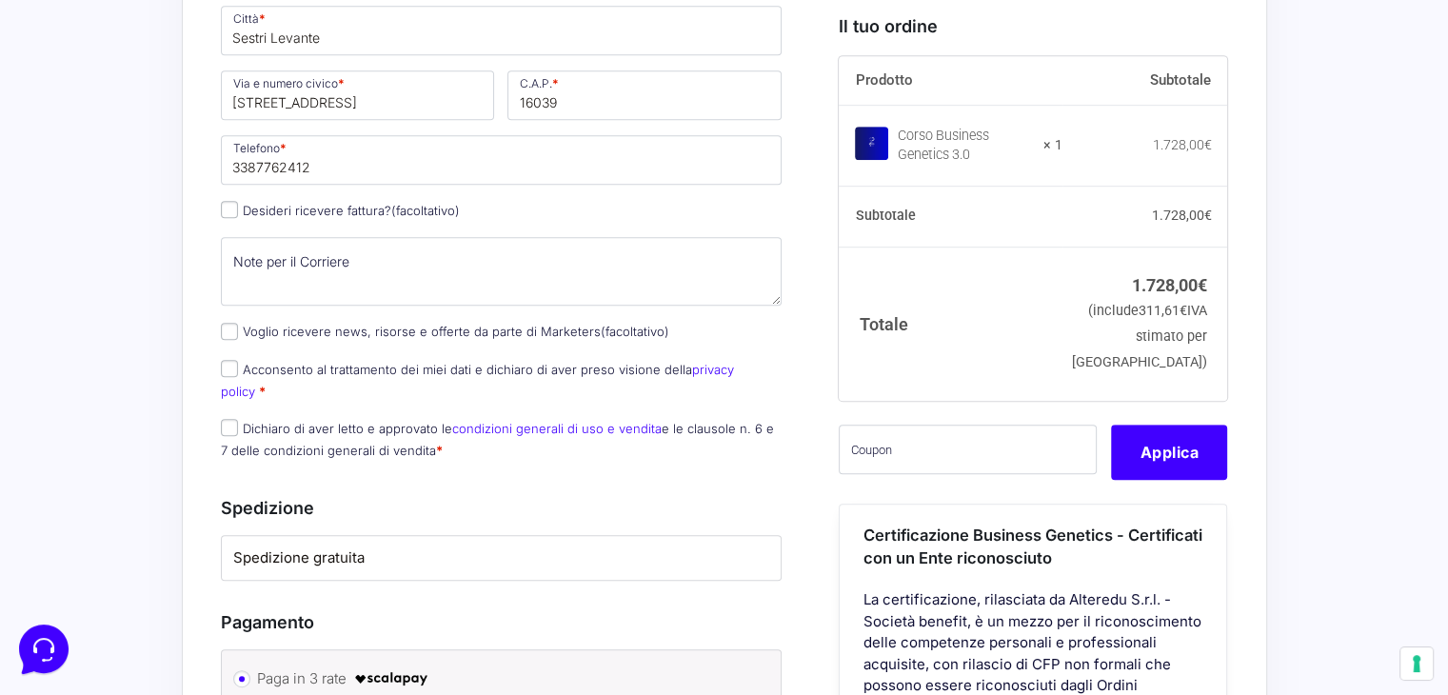
scroll to position [952, 0]
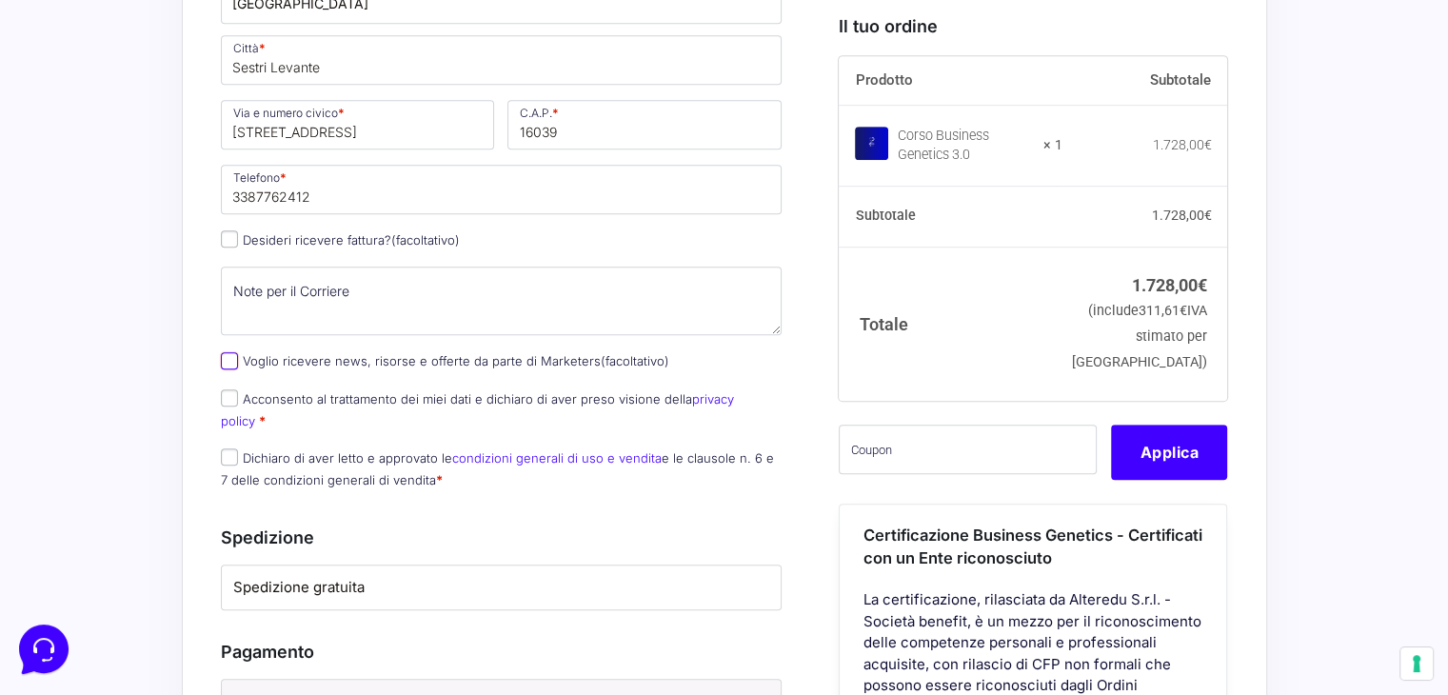
click at [230, 357] on input "Voglio ricevere news, risorse e offerte da parte di Marketers (facoltativo)" at bounding box center [229, 360] width 17 height 17
checkbox input "true"
click at [230, 395] on input "Acconsento al trattamento dei miei dati e dichiaro di aver preso visione della …" at bounding box center [229, 397] width 17 height 17
checkbox input "true"
click at [230, 448] on input "Dichiaro di aver letto e approvato le condizioni generali di uso e vendita e le…" at bounding box center [229, 456] width 17 height 17
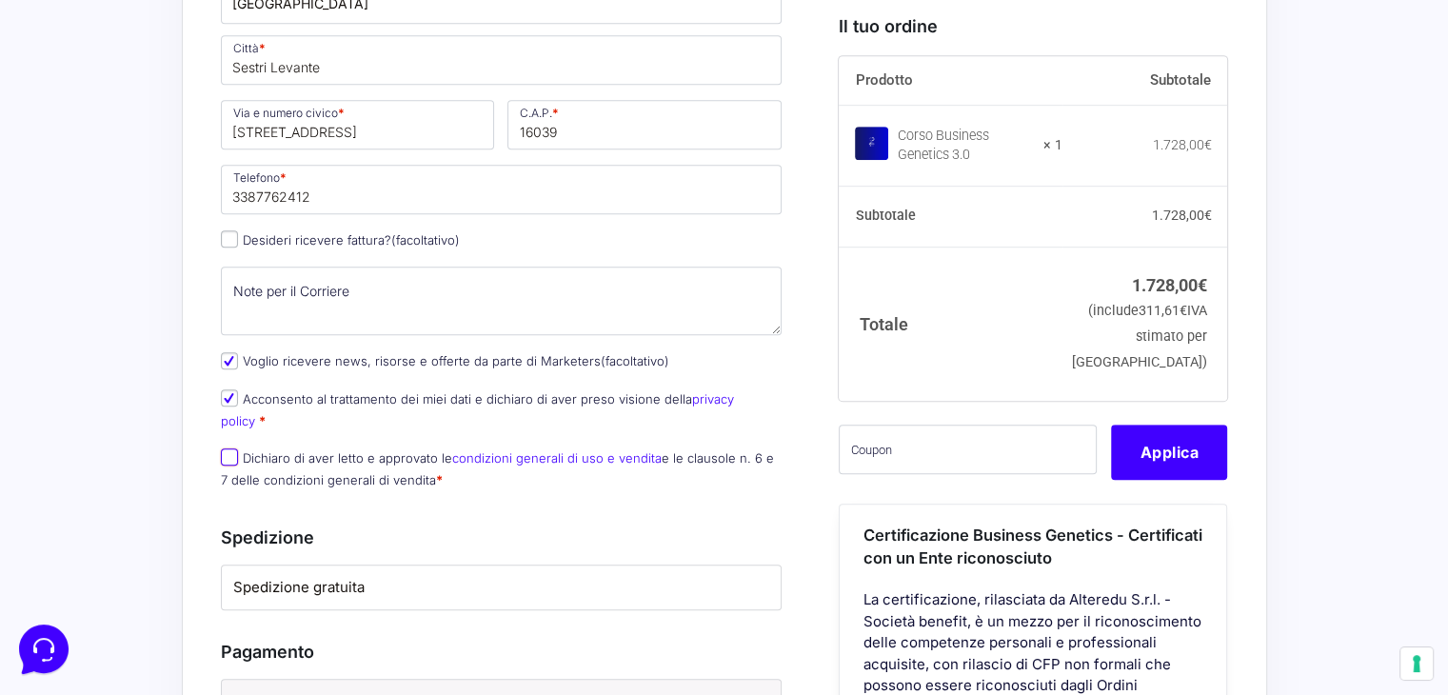
checkbox input "true"
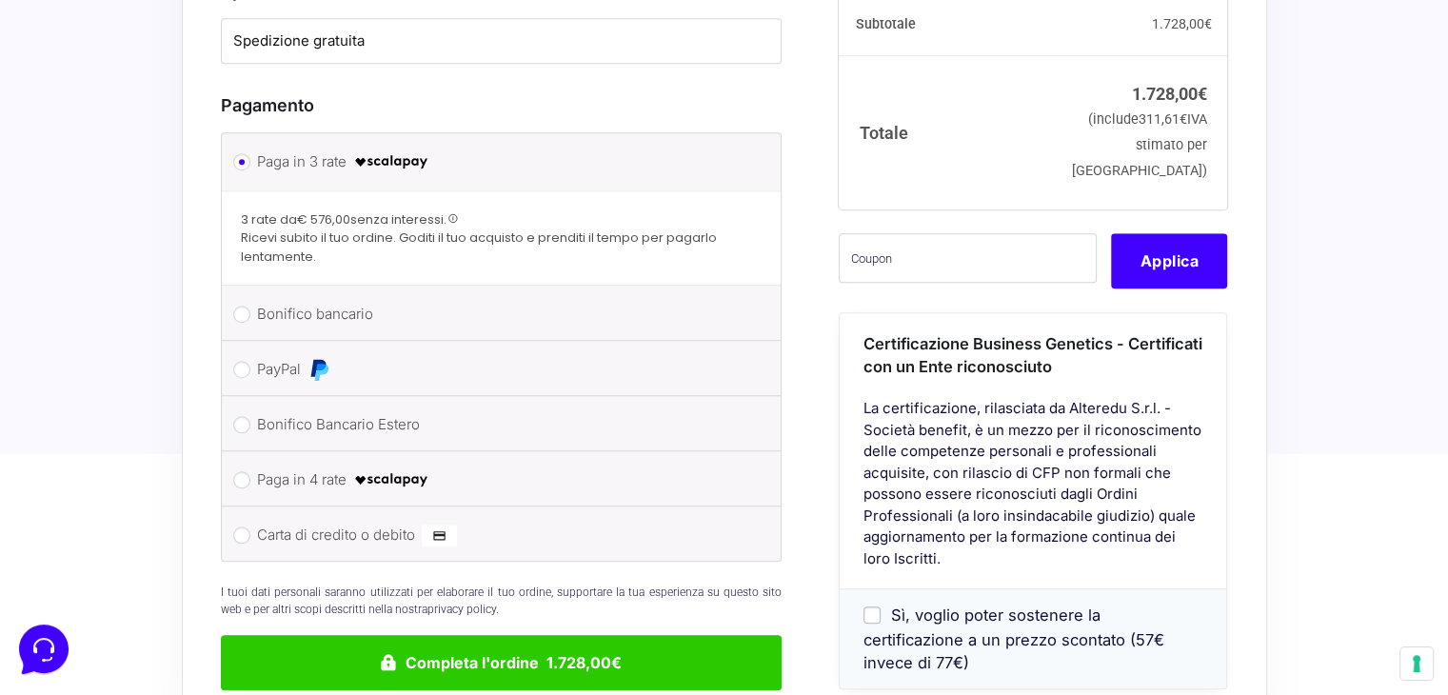
scroll to position [1594, 0]
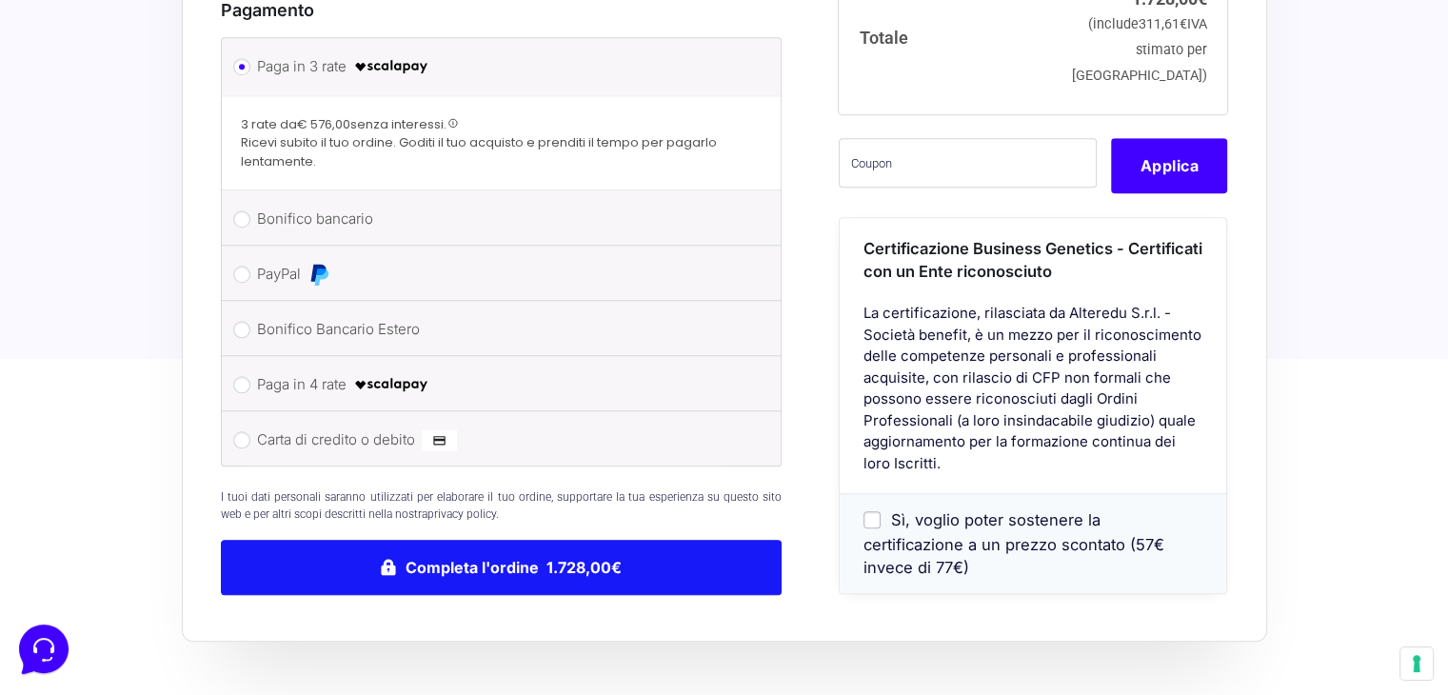
click at [519, 540] on button "Completa l'ordine 1.728,00€" at bounding box center [502, 567] width 562 height 55
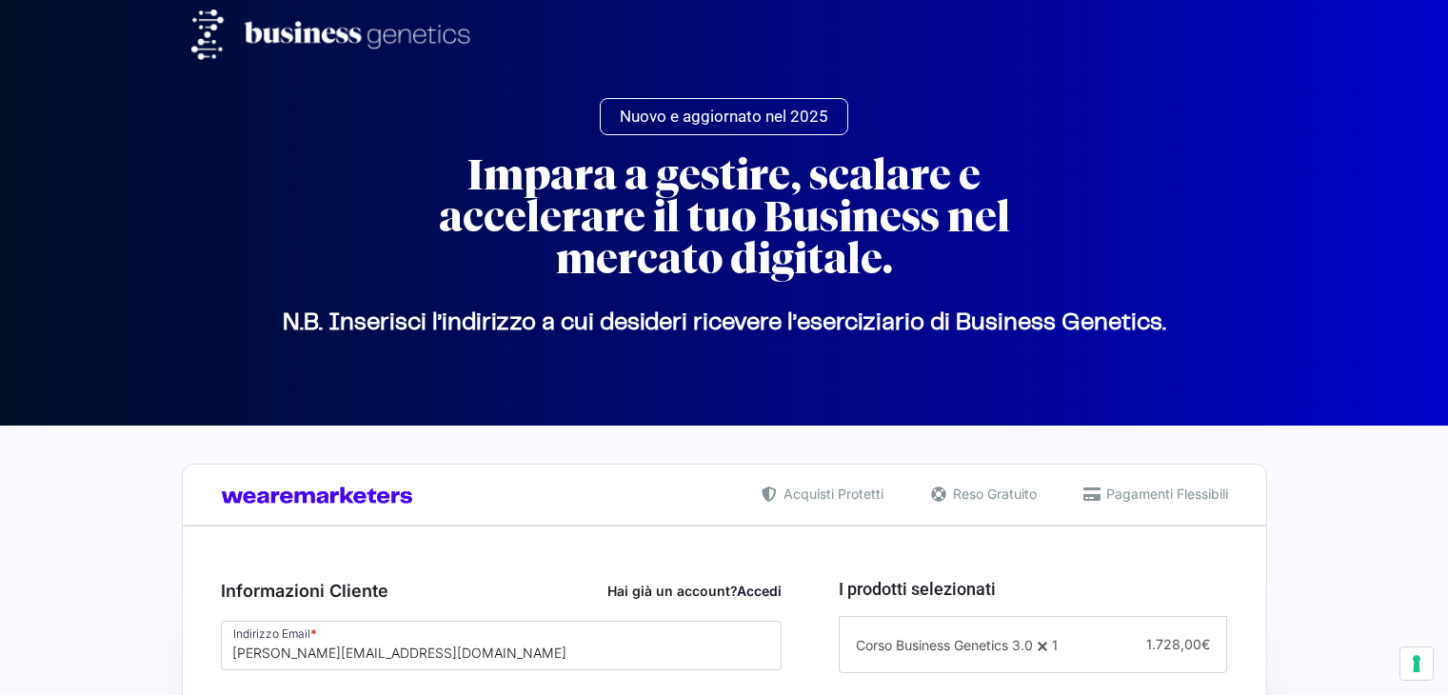
select select "GE"
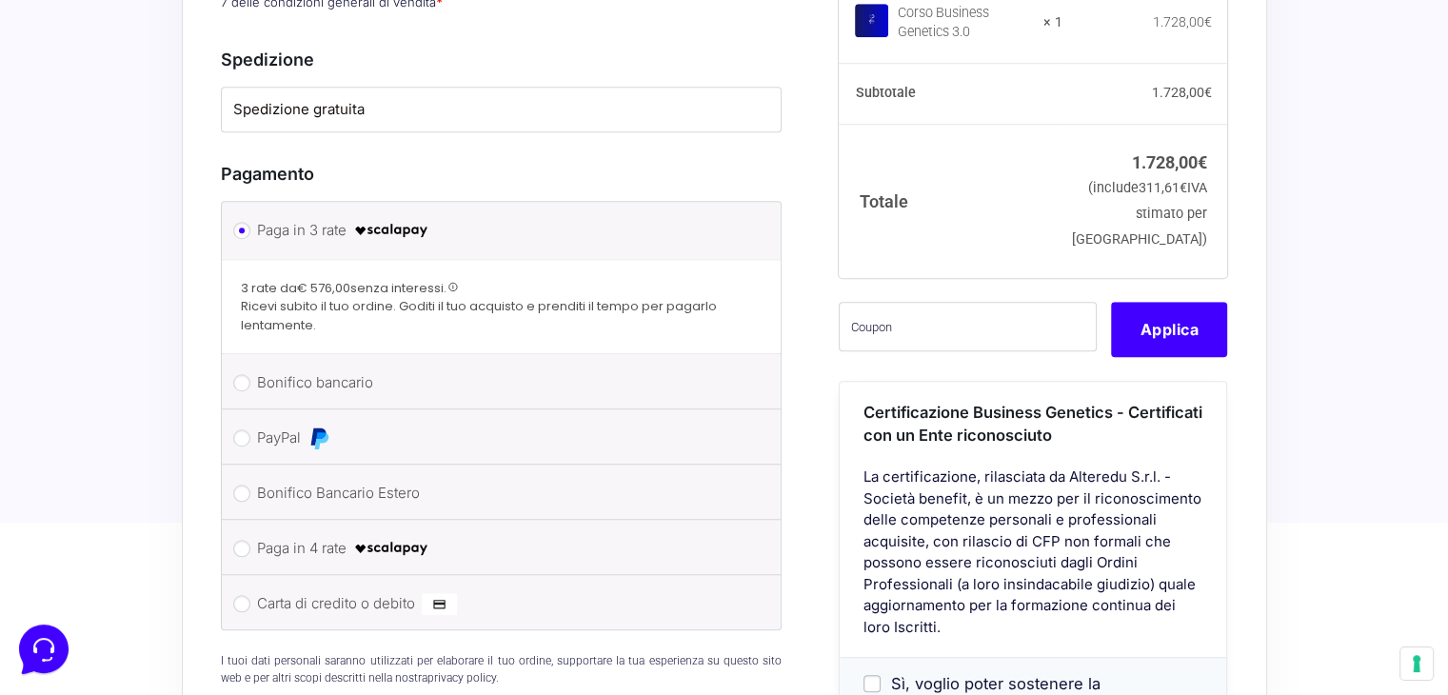
scroll to position [1689, 0]
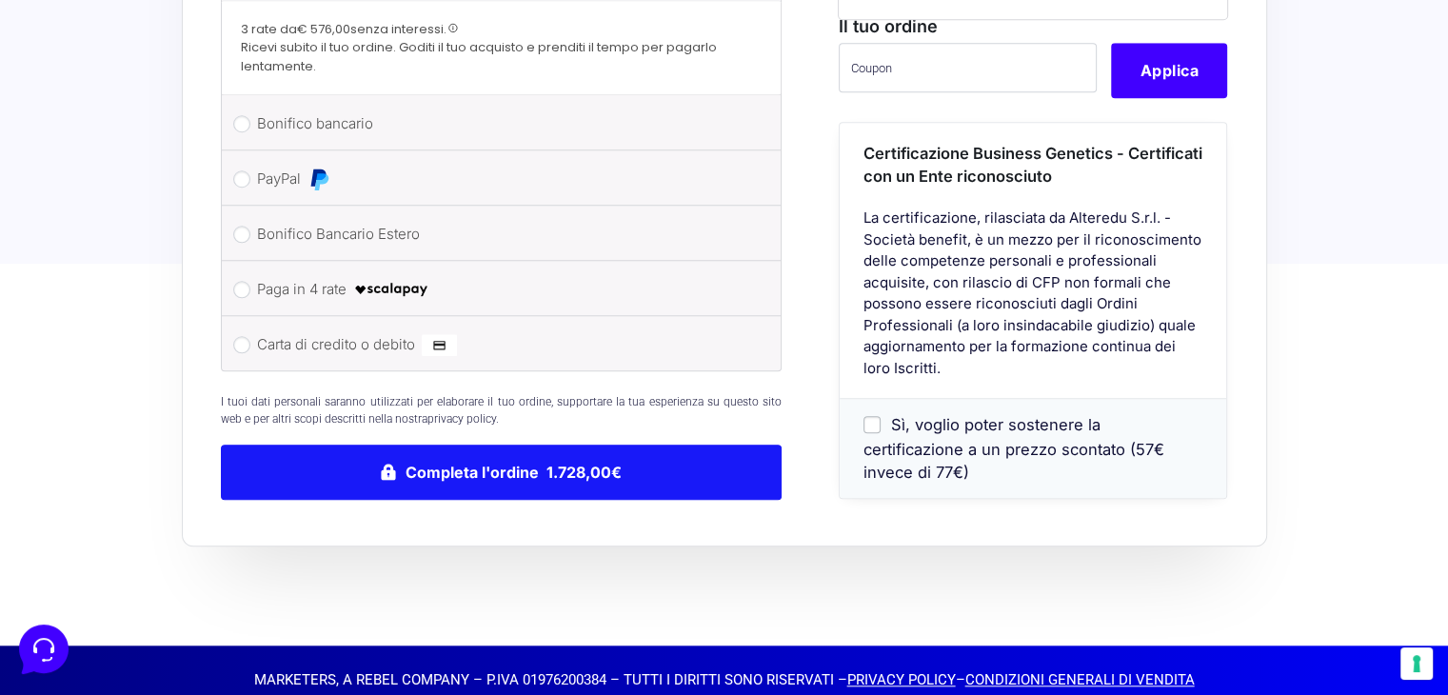
click at [651, 445] on button "Completa l'ordine 1.728,00€" at bounding box center [502, 472] width 562 height 55
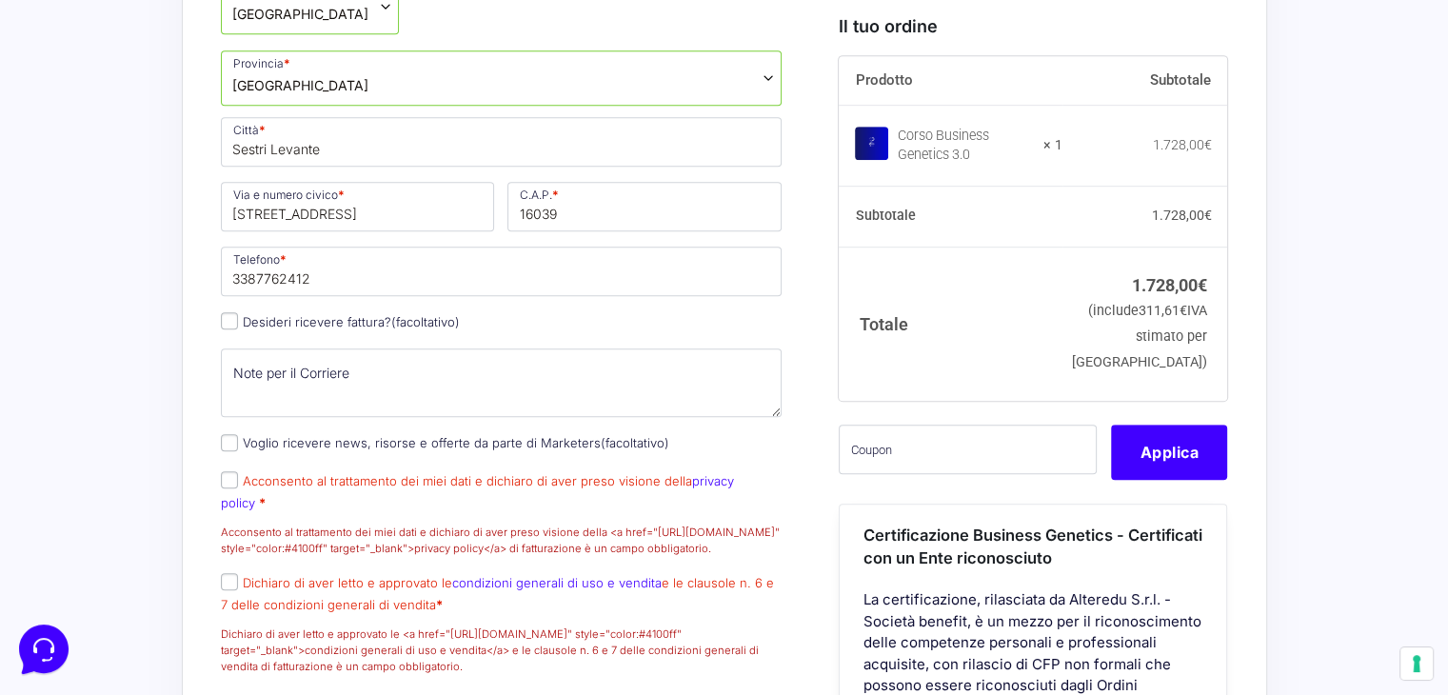
scroll to position [1127, 0]
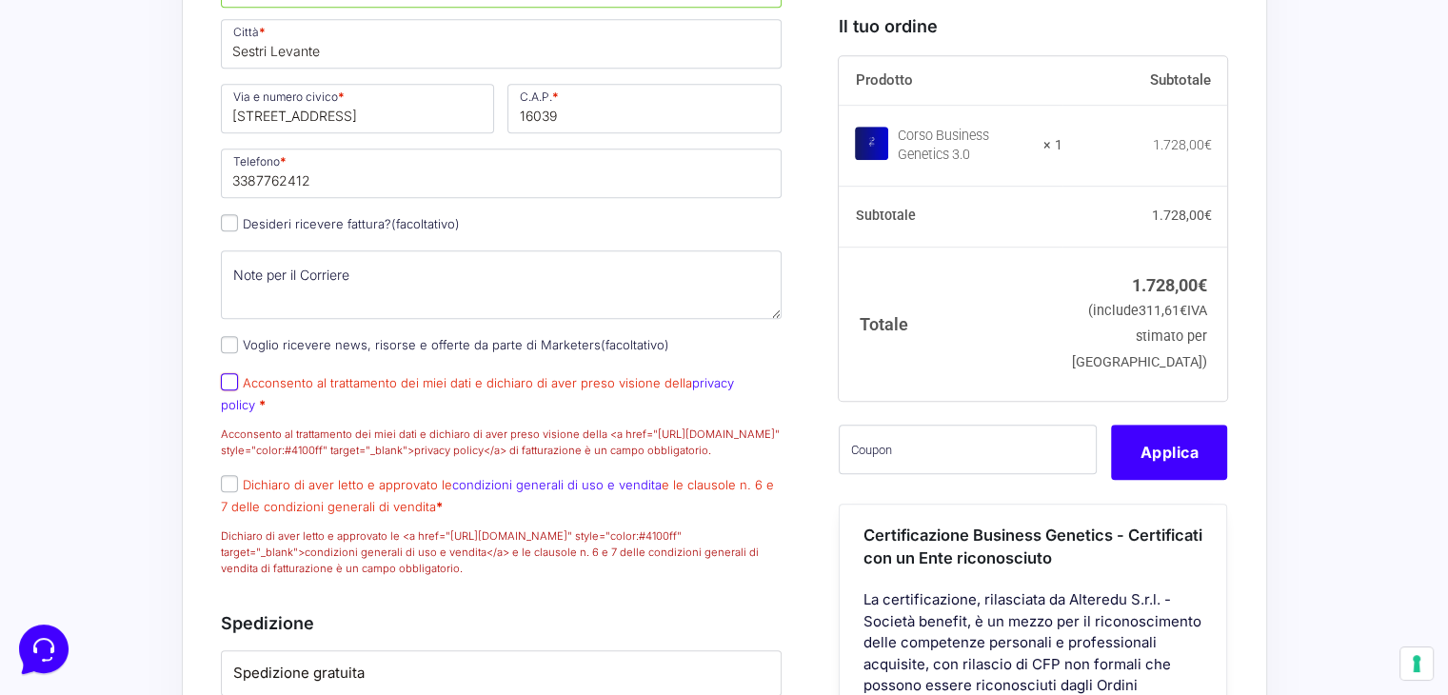
click at [228, 390] on input "Acconsento al trattamento dei miei dati e dichiaro di aver preso visione della …" at bounding box center [229, 381] width 17 height 17
checkbox input "true"
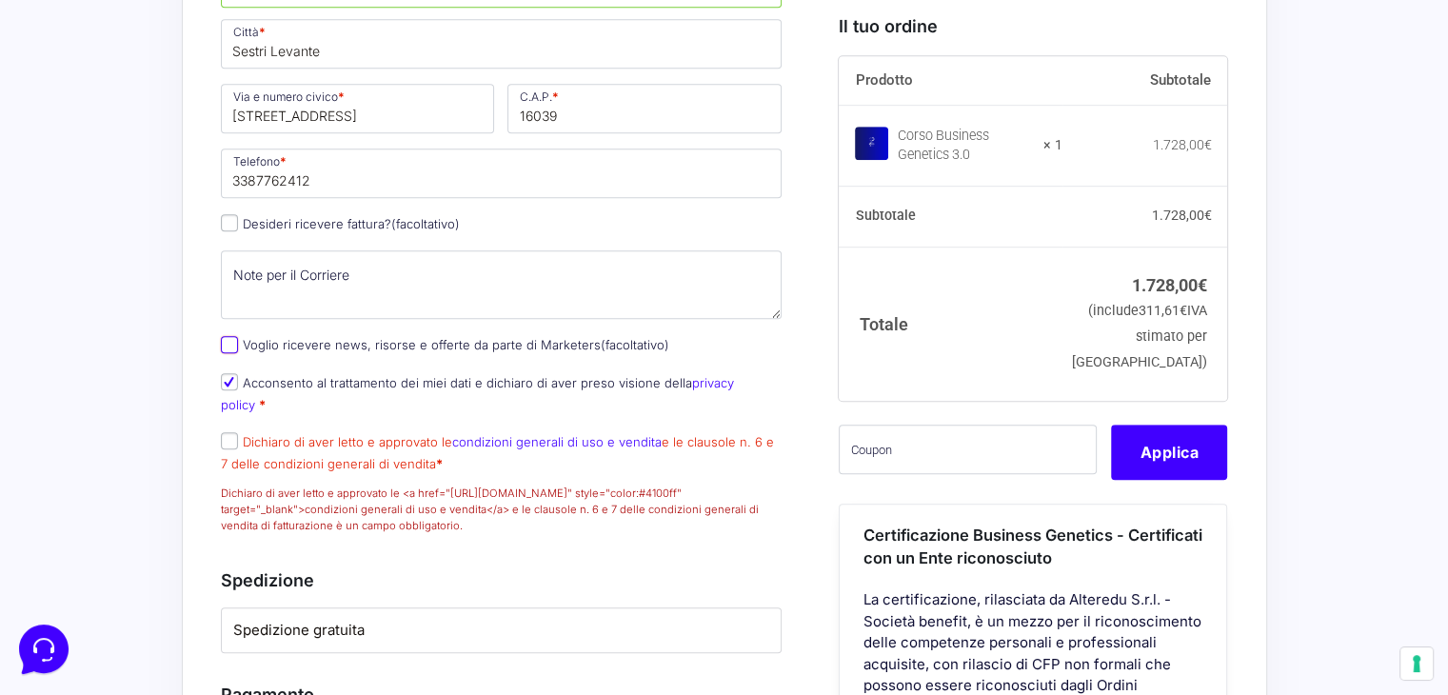
click at [228, 353] on input "Voglio ricevere news, risorse e offerte da parte di Marketers (facoltativo)" at bounding box center [229, 344] width 17 height 17
checkbox input "true"
click at [228, 444] on input "Dichiaro di aver letto e approvato le condizioni generali di uso e vendita e le…" at bounding box center [229, 440] width 17 height 17
checkbox input "true"
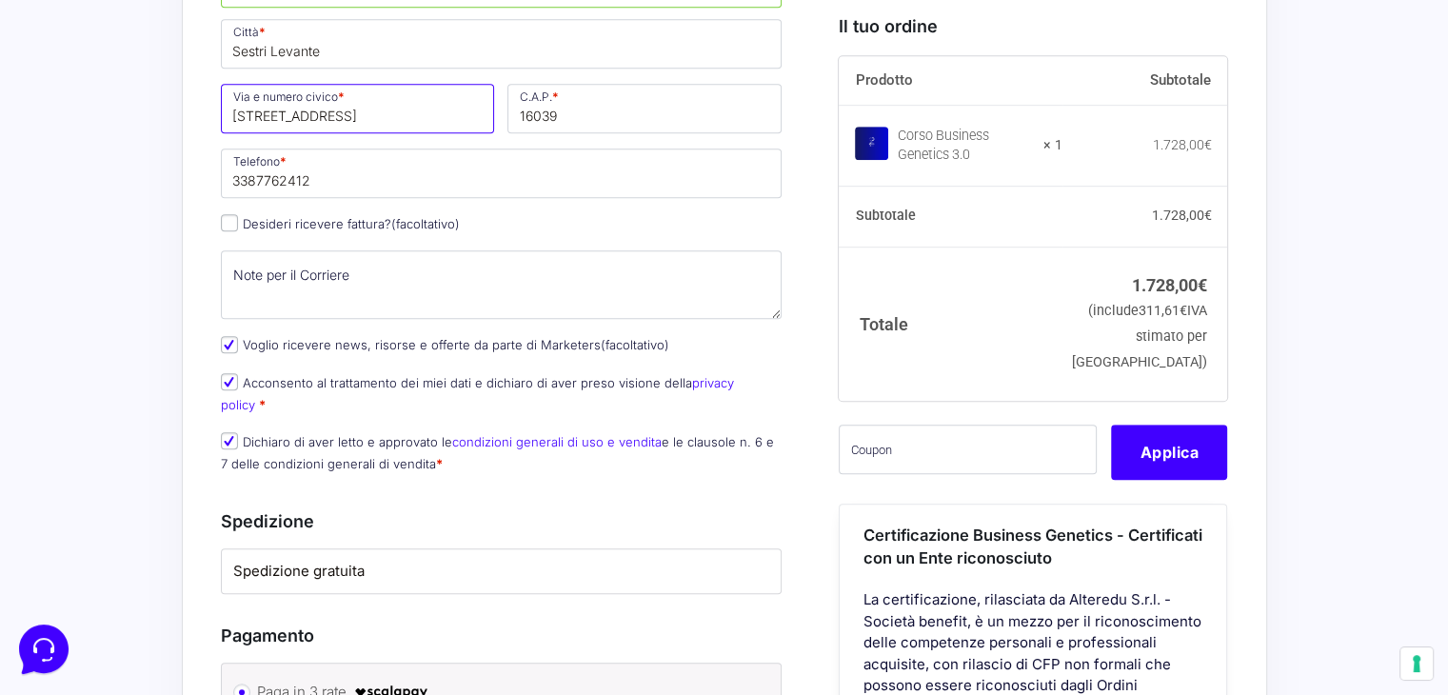
click at [254, 130] on input "via Latiro 21" at bounding box center [358, 109] width 274 height 50
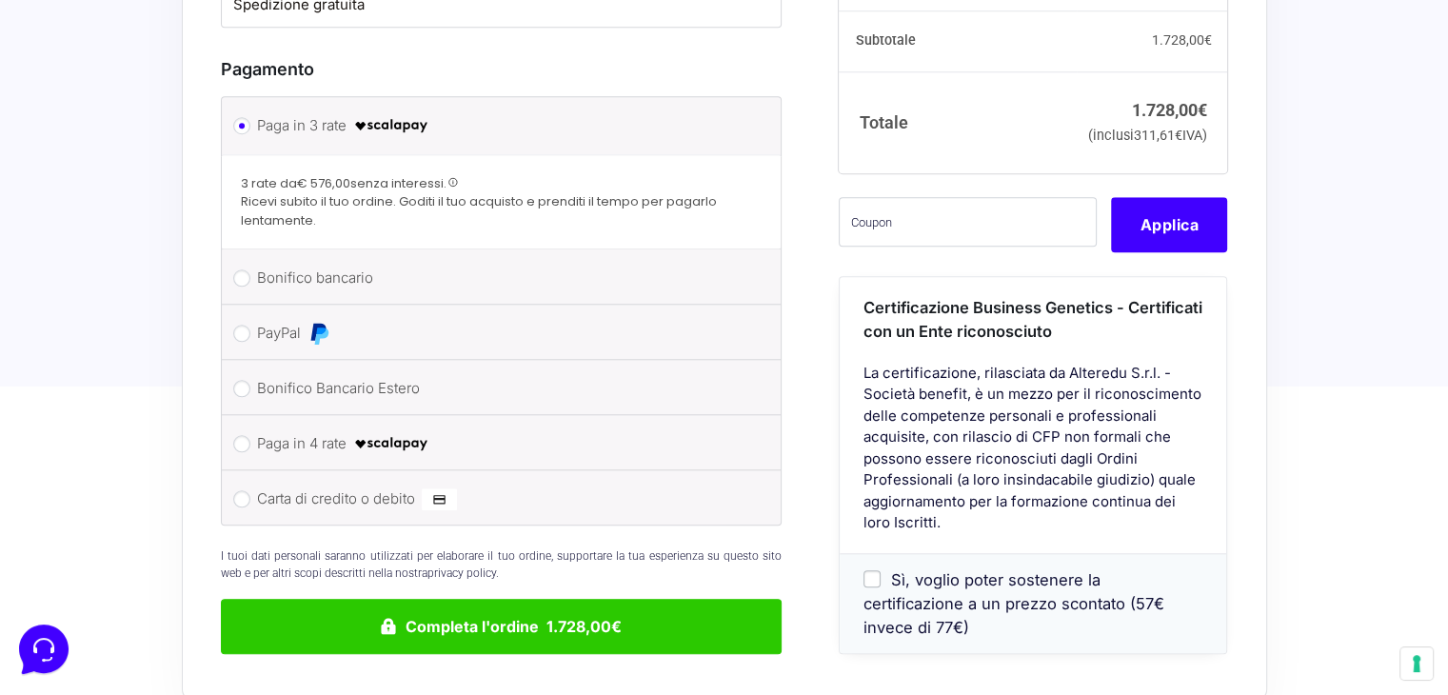
scroll to position [1793, 0]
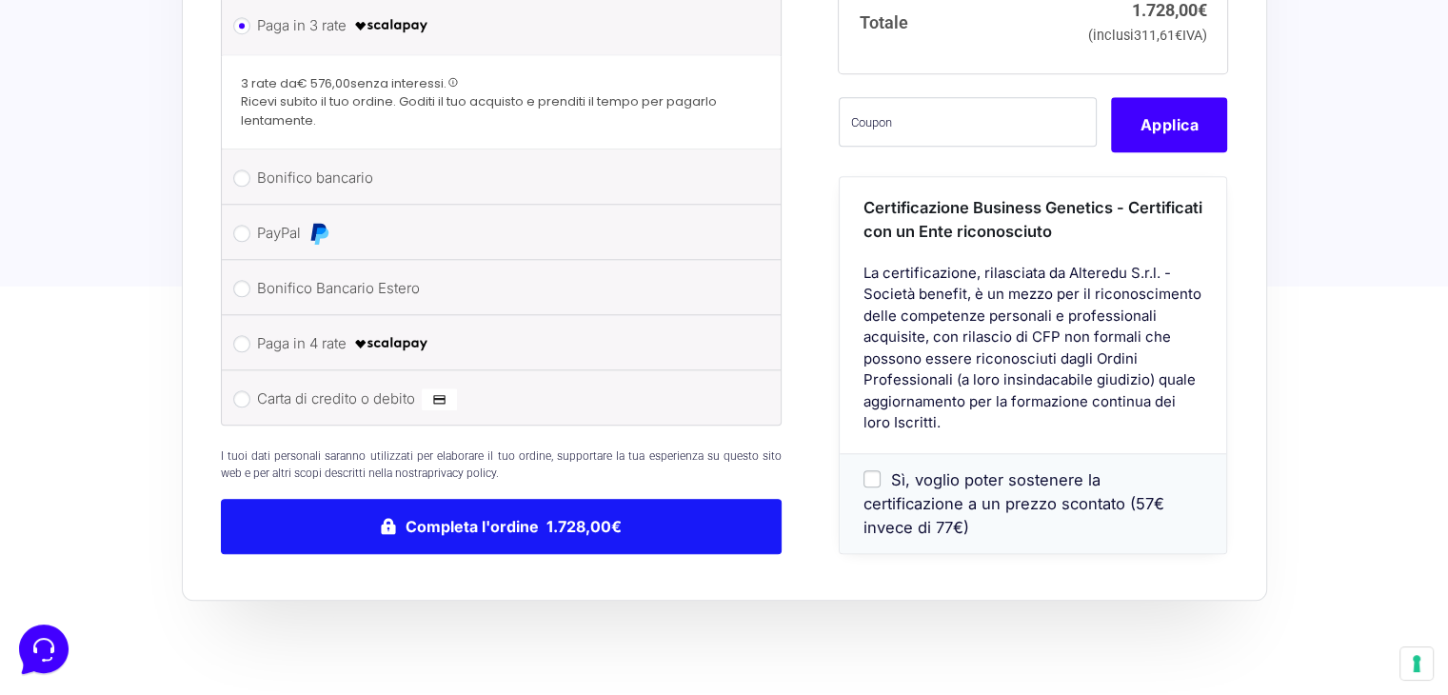
type input "[STREET_ADDRESS]"
click at [534, 513] on button "Completa l'ordine 1.728,00€" at bounding box center [502, 526] width 562 height 55
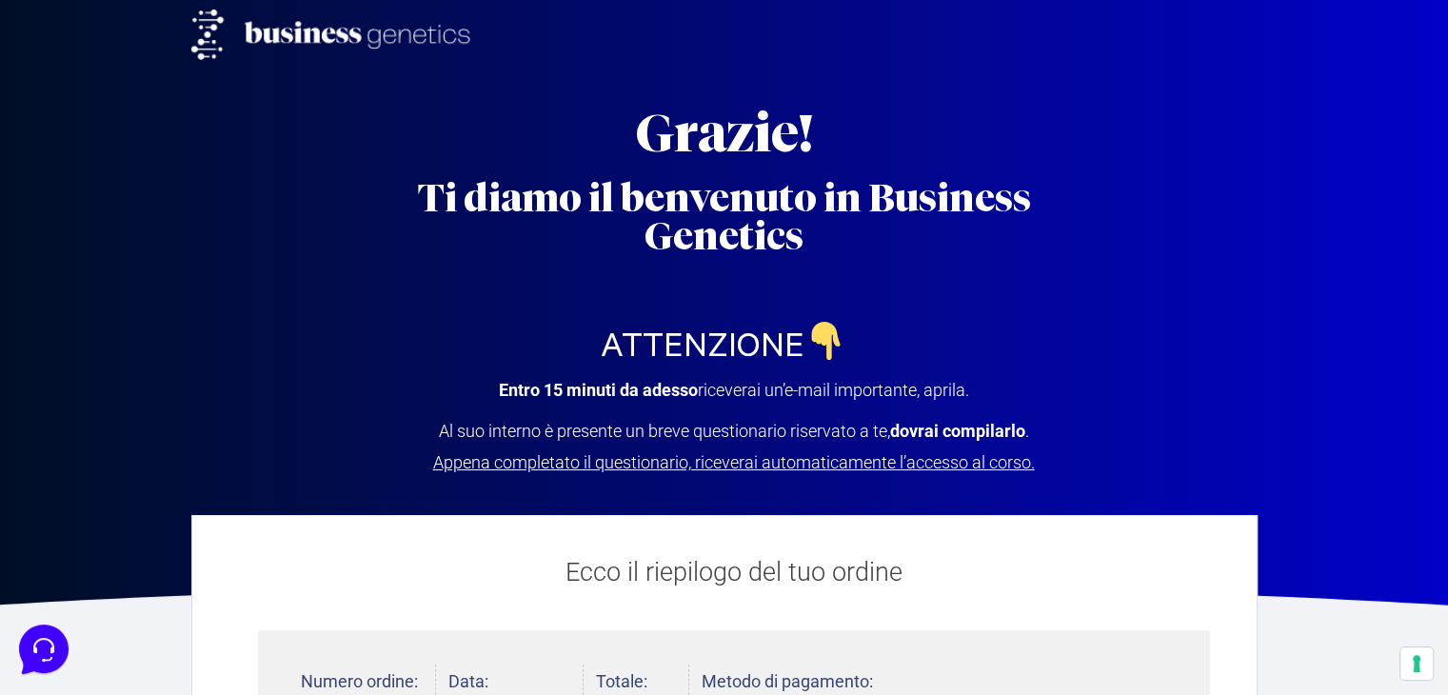
click at [731, 460] on span "Appena completato il questionario, riceverai automaticamente l’accesso al corso." at bounding box center [734, 462] width 602 height 20
